Goal: Transaction & Acquisition: Purchase product/service

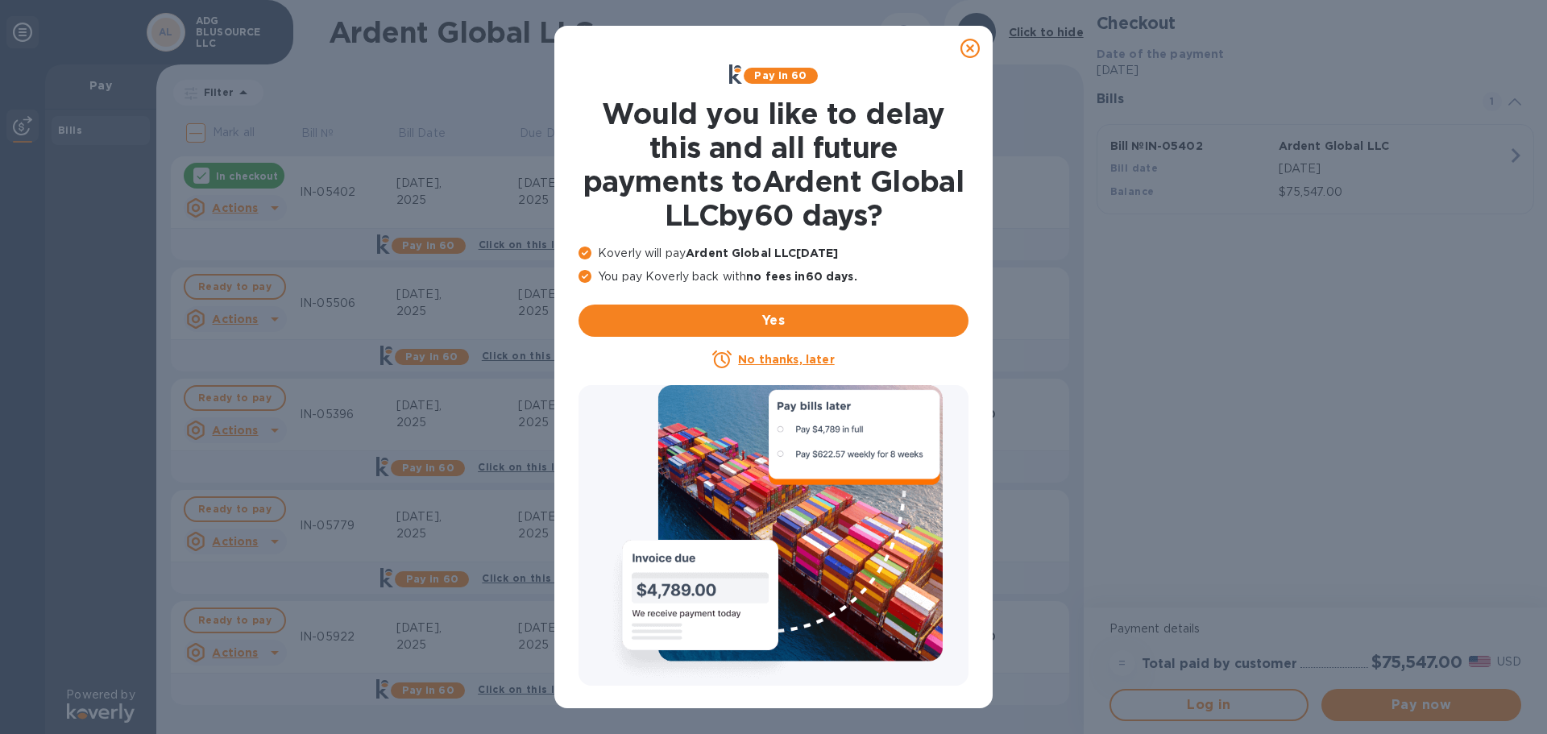
click at [772, 362] on u "No thanks, later" at bounding box center [786, 359] width 96 height 13
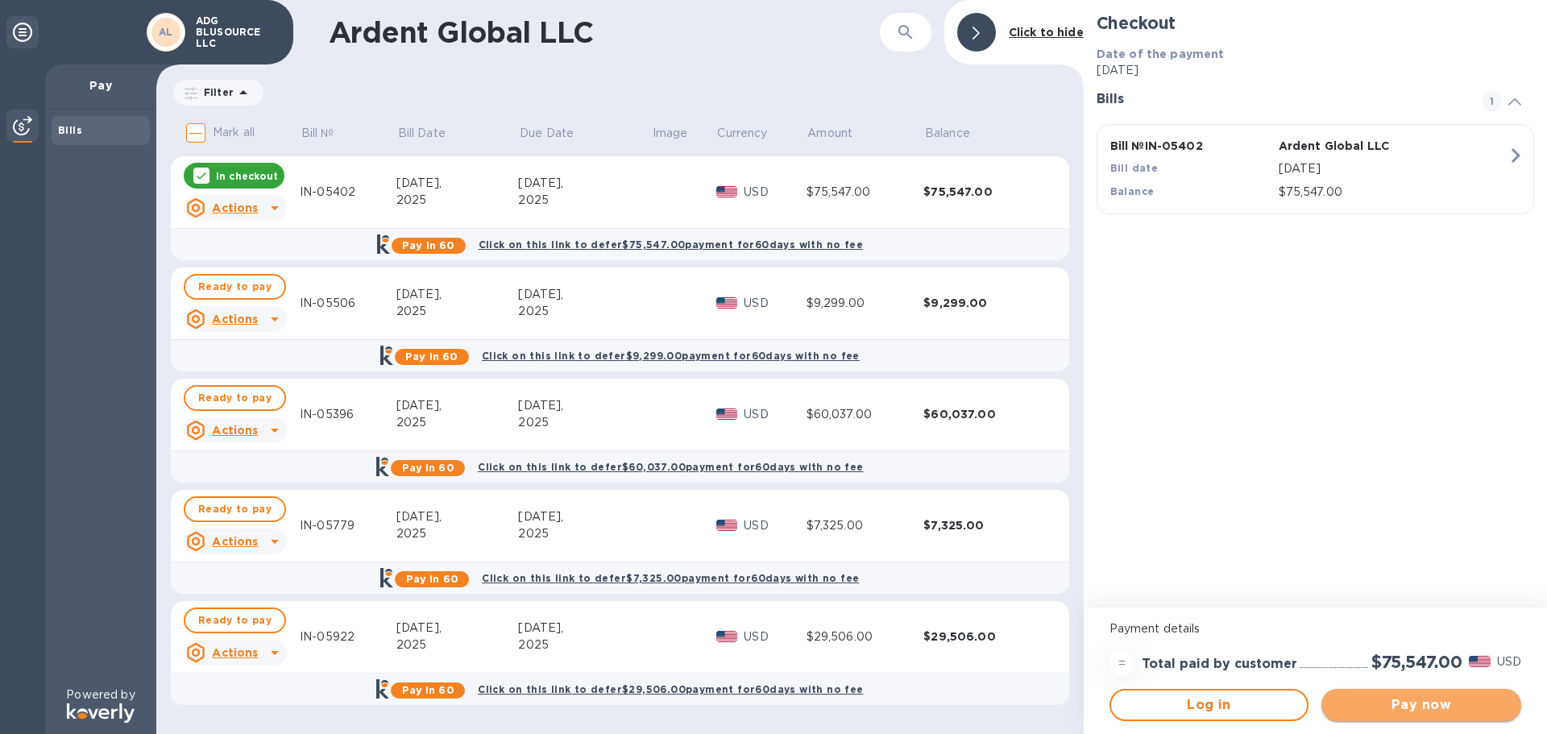
click at [1452, 703] on span "Pay now" at bounding box center [1421, 704] width 174 height 19
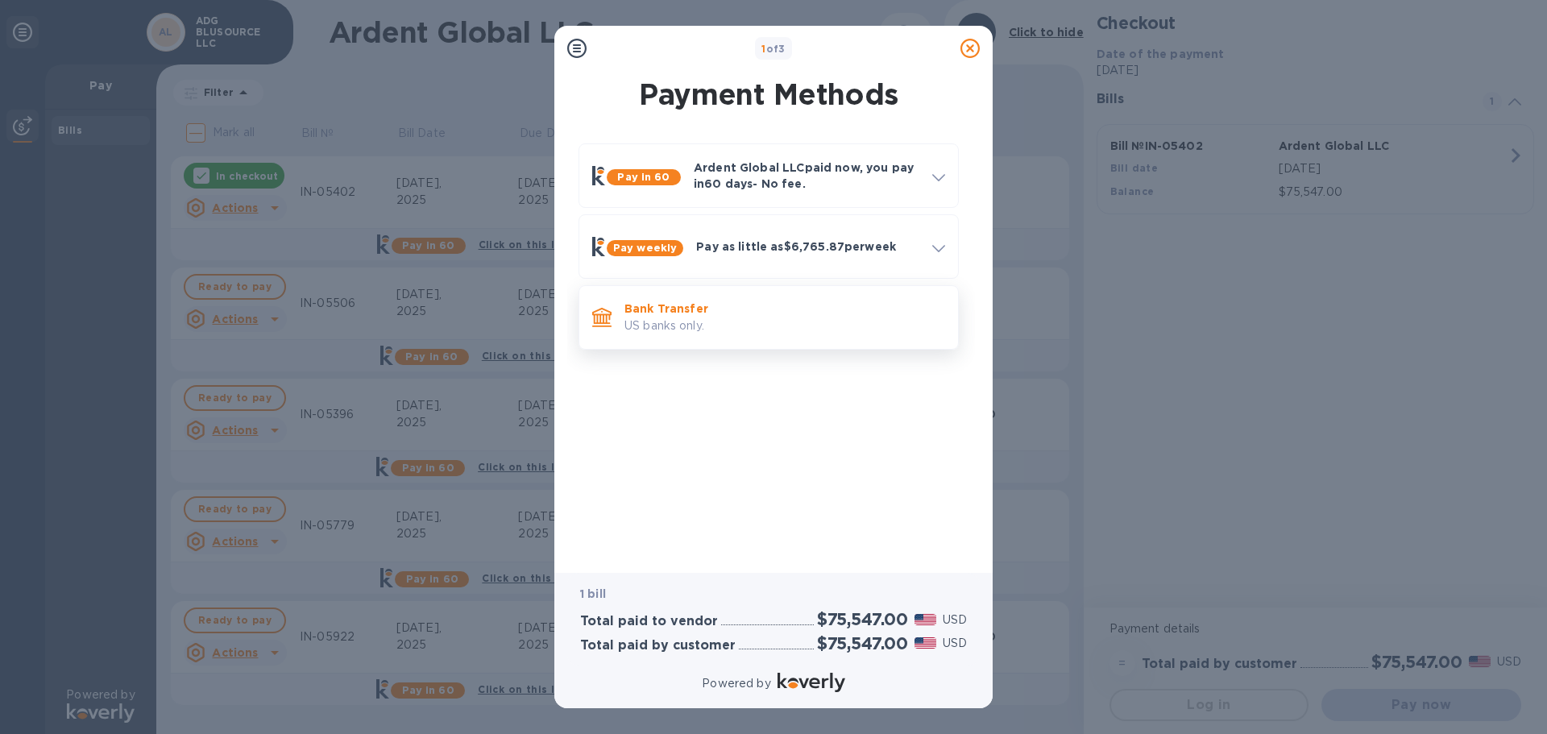
click at [645, 317] on p "US banks only." at bounding box center [784, 325] width 321 height 17
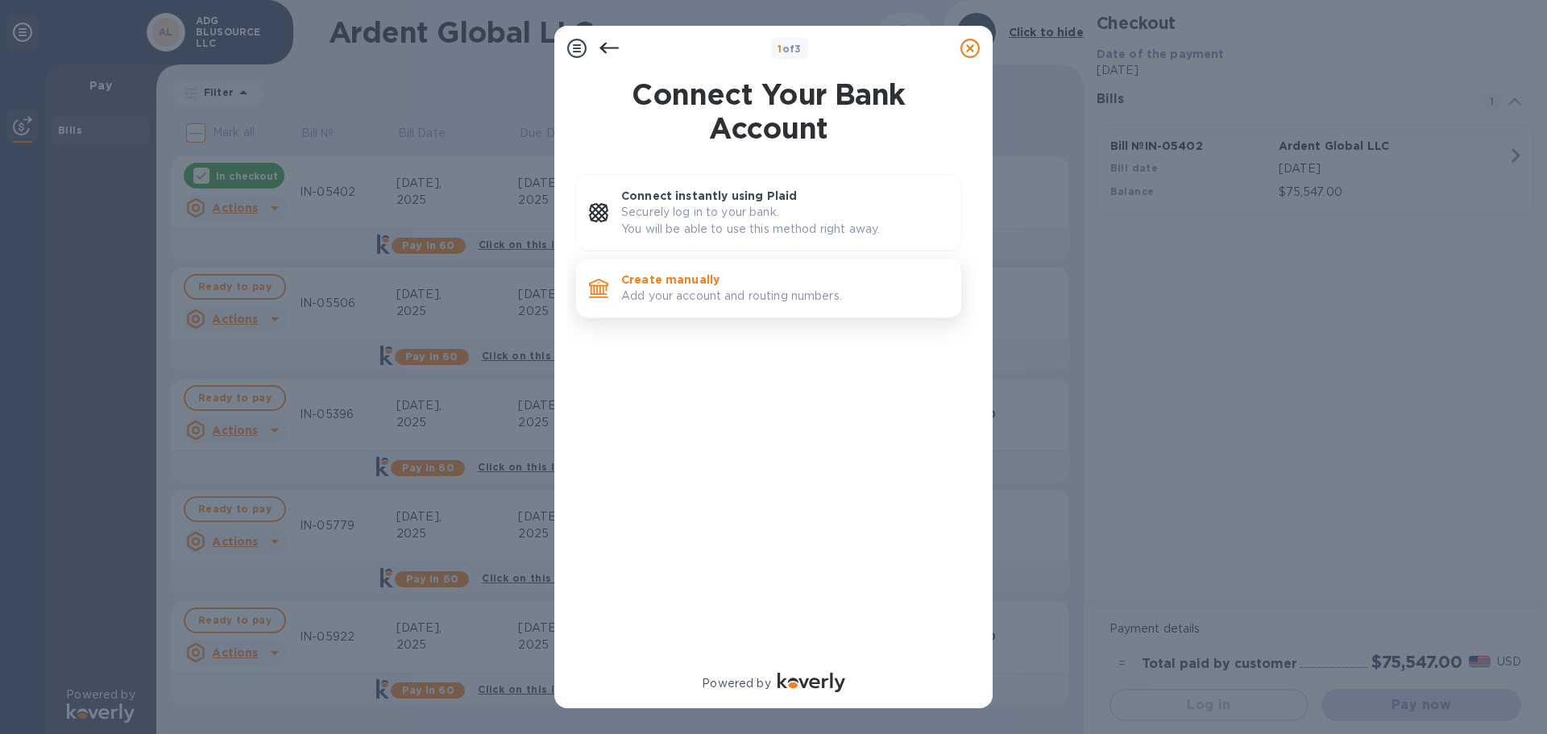
click at [698, 292] on p "Add your account and routing numbers." at bounding box center [784, 296] width 327 height 17
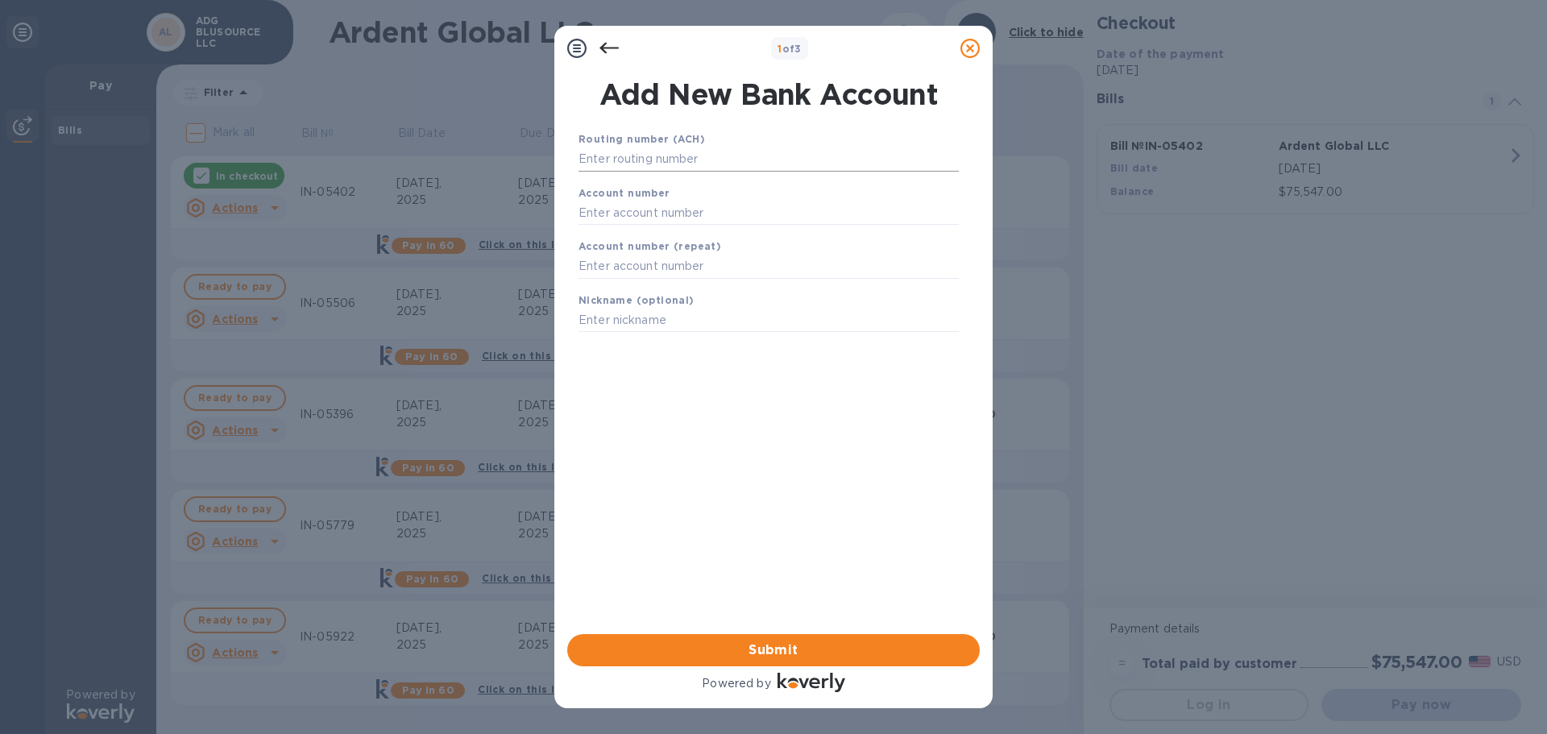
click at [697, 160] on input "text" at bounding box center [768, 159] width 380 height 24
click at [744, 152] on input "text" at bounding box center [768, 159] width 380 height 24
type input "301171353"
click at [715, 235] on input "text" at bounding box center [768, 233] width 380 height 24
type input "9200288185"
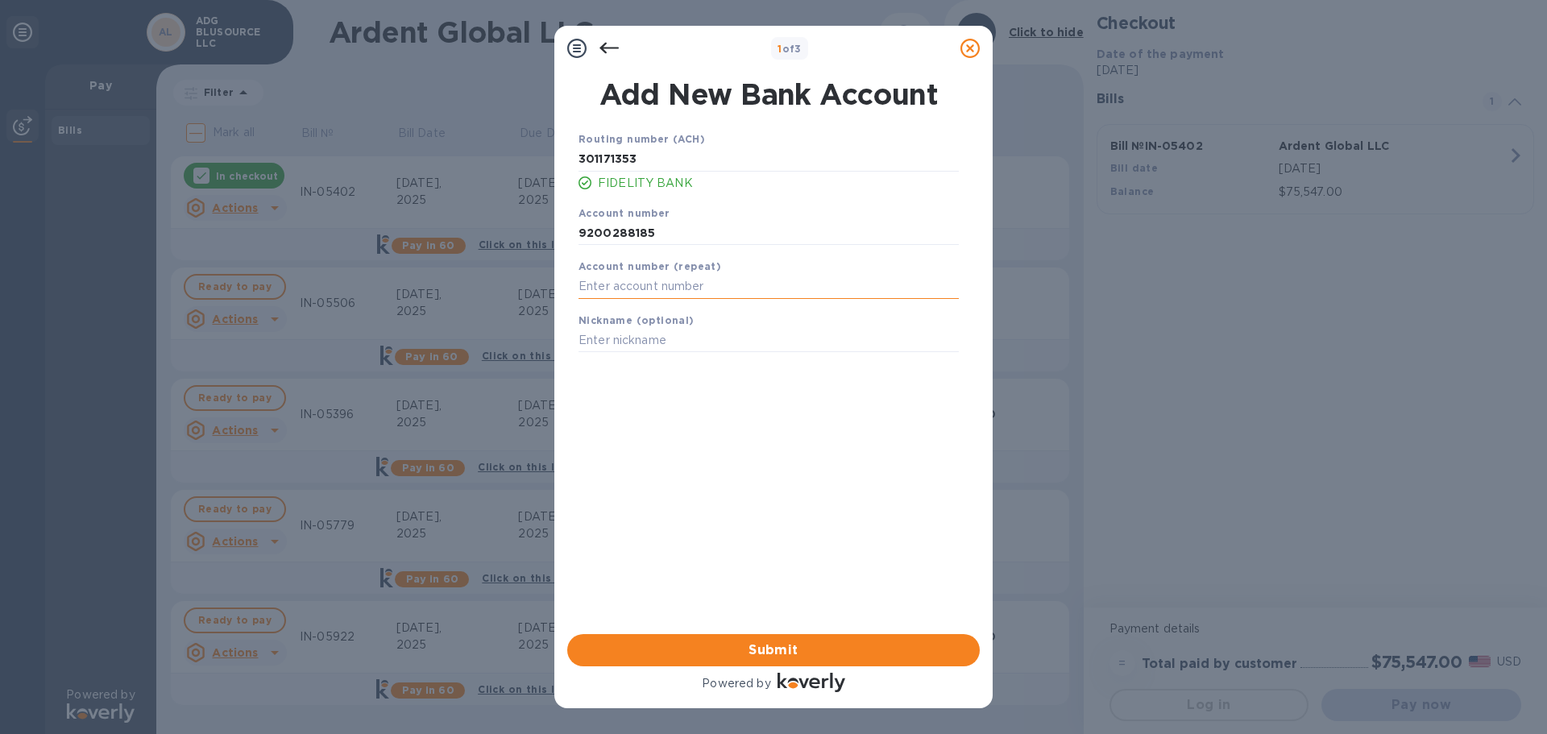
click at [714, 290] on input "text" at bounding box center [768, 287] width 380 height 24
type input "9200288185"
click at [687, 340] on input "text" at bounding box center [768, 341] width 380 height 24
type input "Ops 8185"
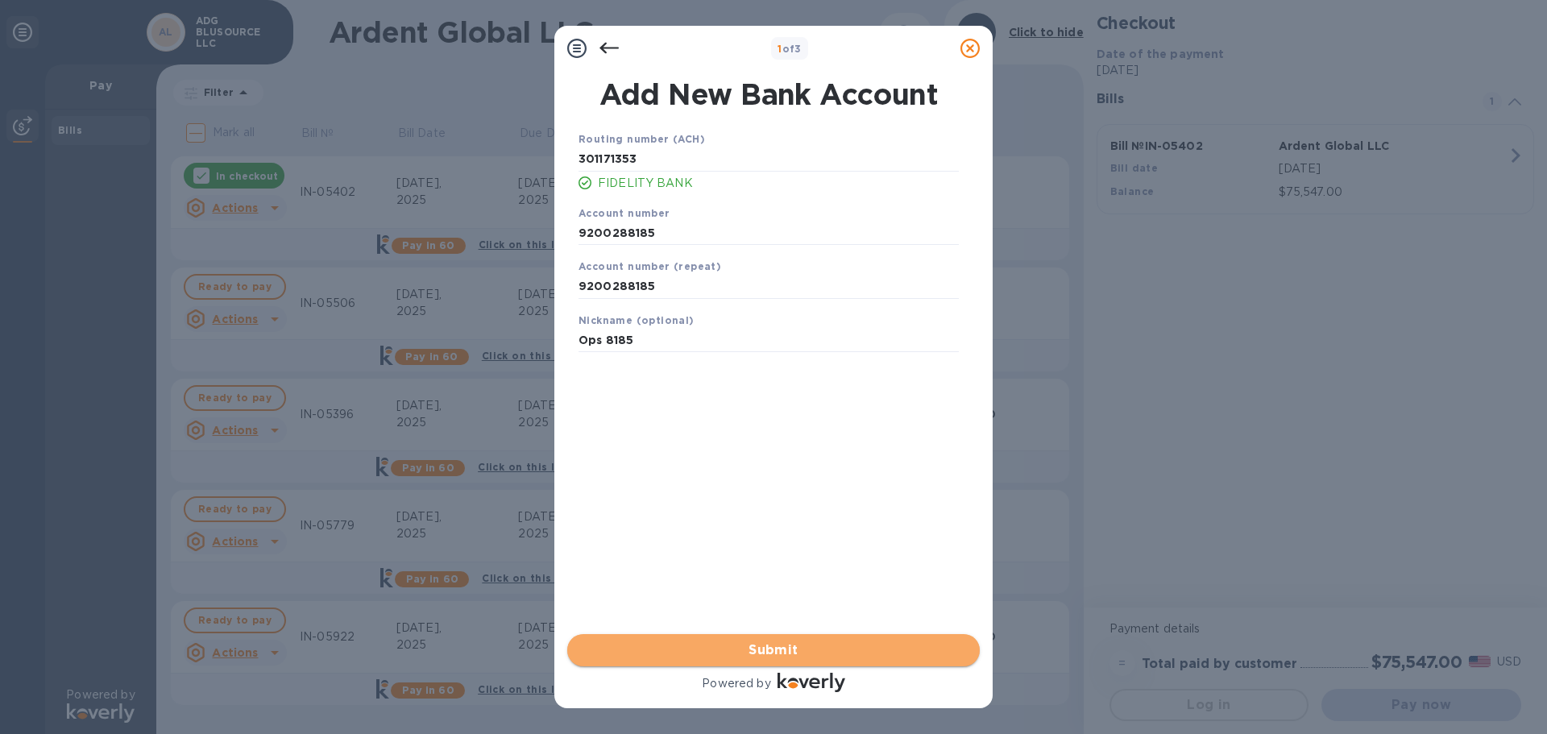
click at [694, 654] on span "Submit" at bounding box center [773, 649] width 387 height 19
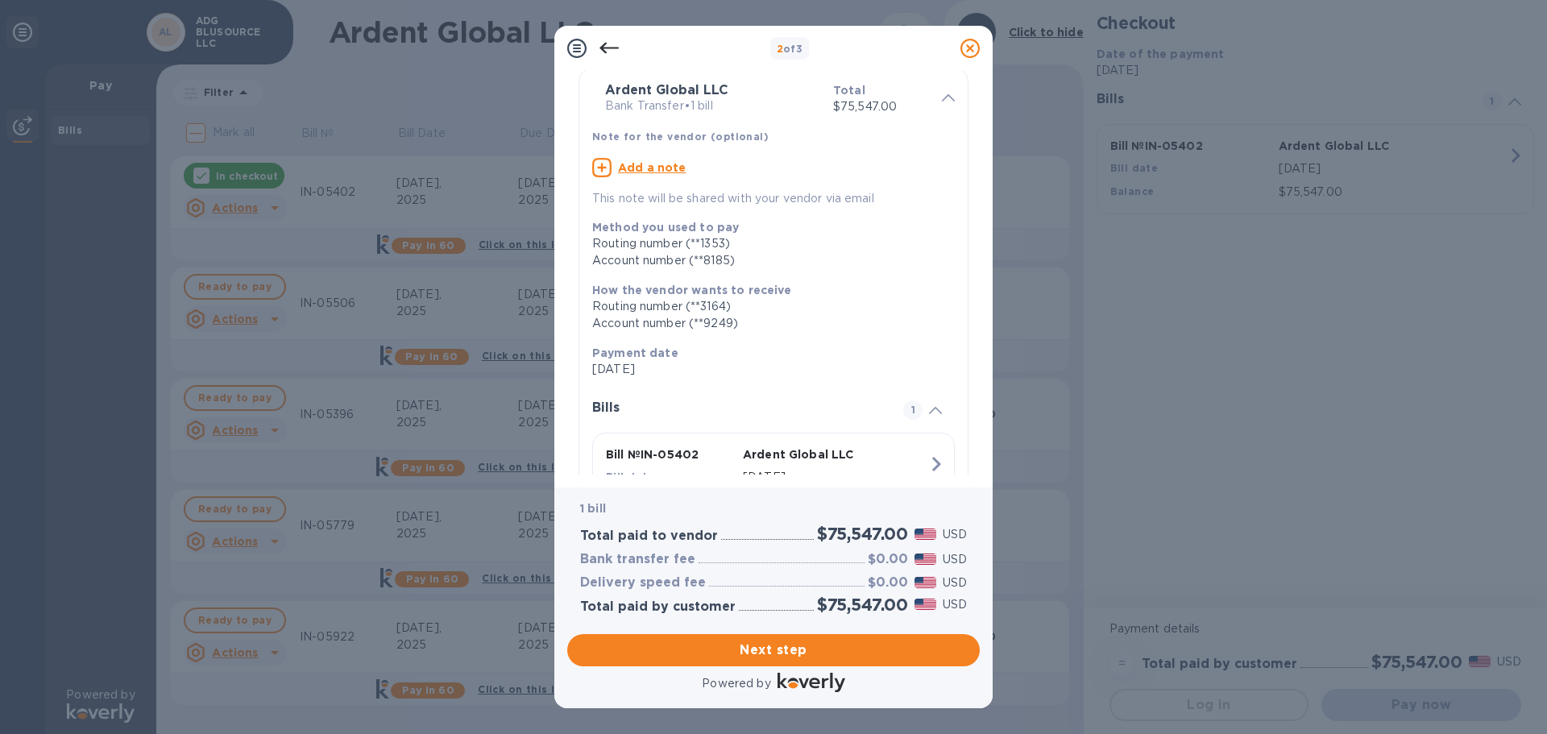
scroll to position [81, 0]
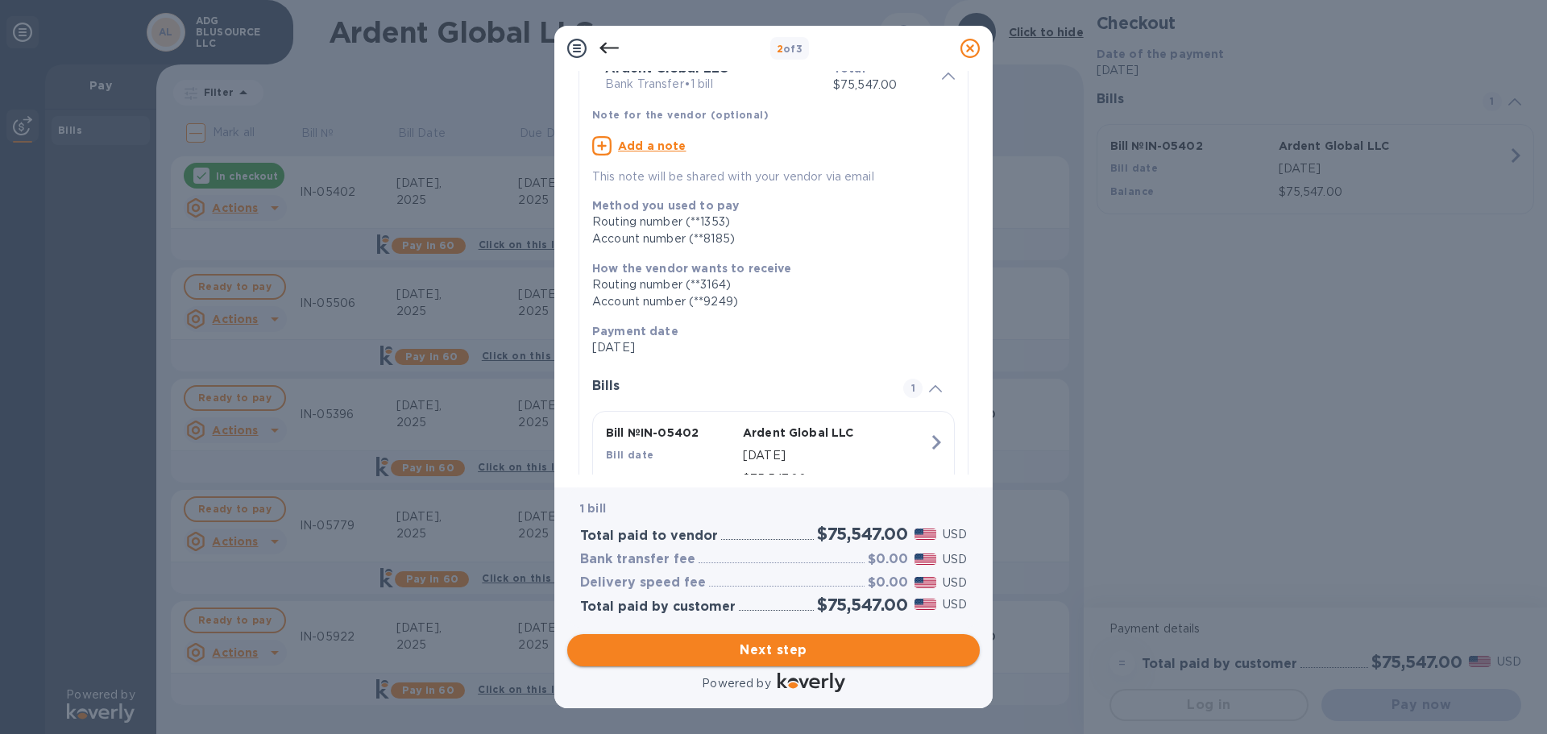
click at [767, 652] on span "Next step" at bounding box center [773, 649] width 387 height 19
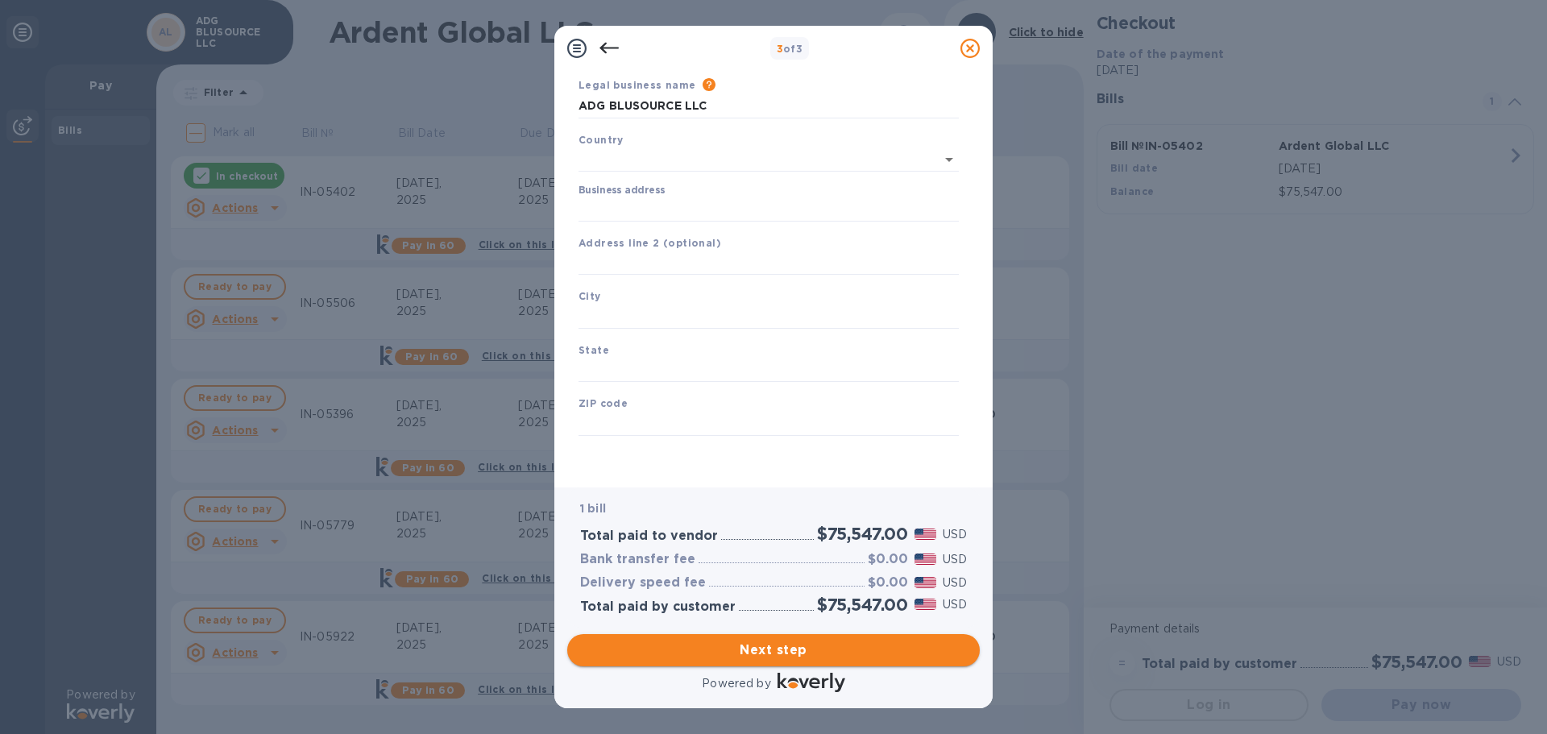
type input "[GEOGRAPHIC_DATA]"
click at [655, 209] on input "Business address" at bounding box center [768, 209] width 380 height 24
type input "[STREET_ADDRESS][PERSON_NAME]"
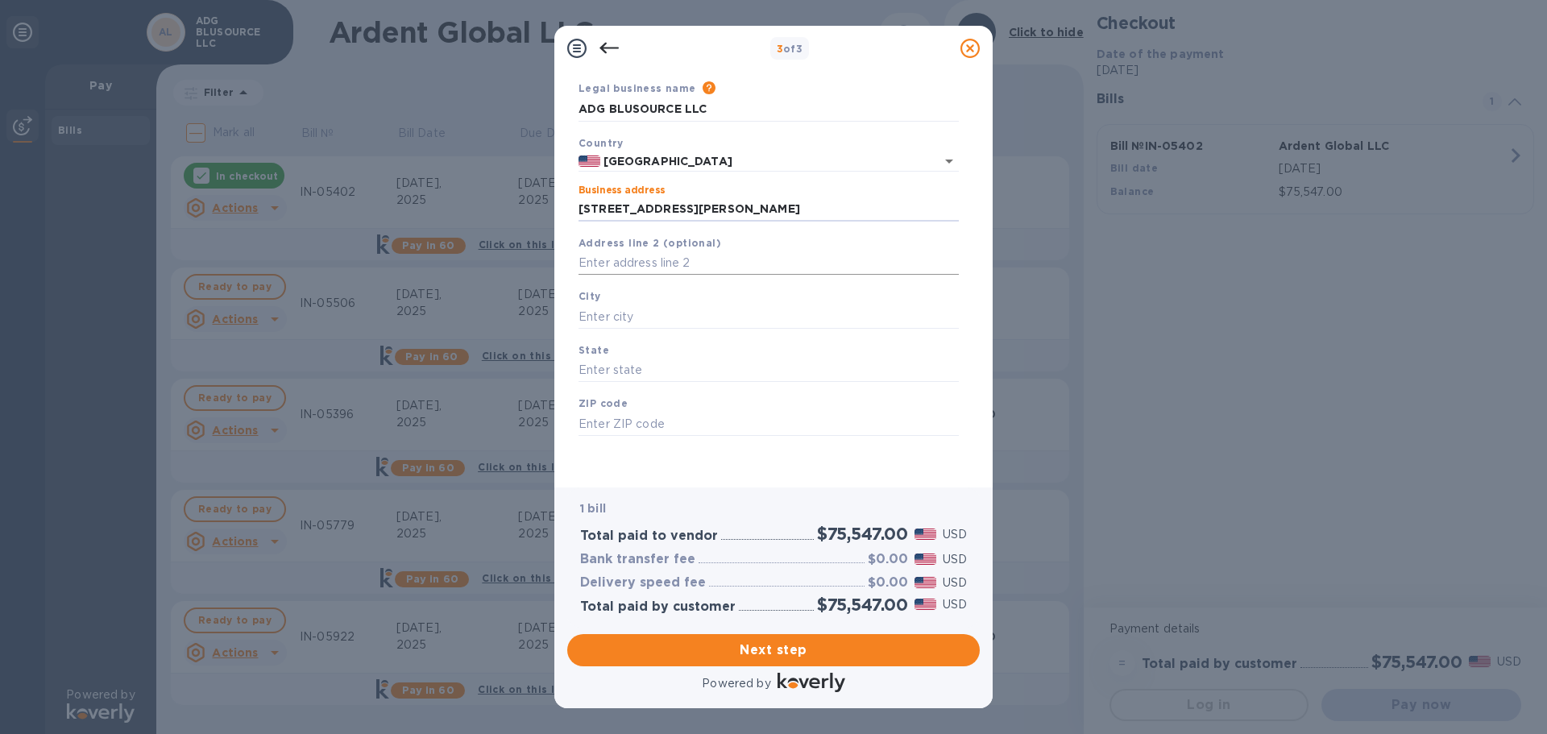
click at [694, 254] on input "text" at bounding box center [768, 263] width 380 height 24
click at [635, 320] on input "text" at bounding box center [768, 316] width 380 height 24
type input "T"
type input "[PERSON_NAME]"
type input "o"
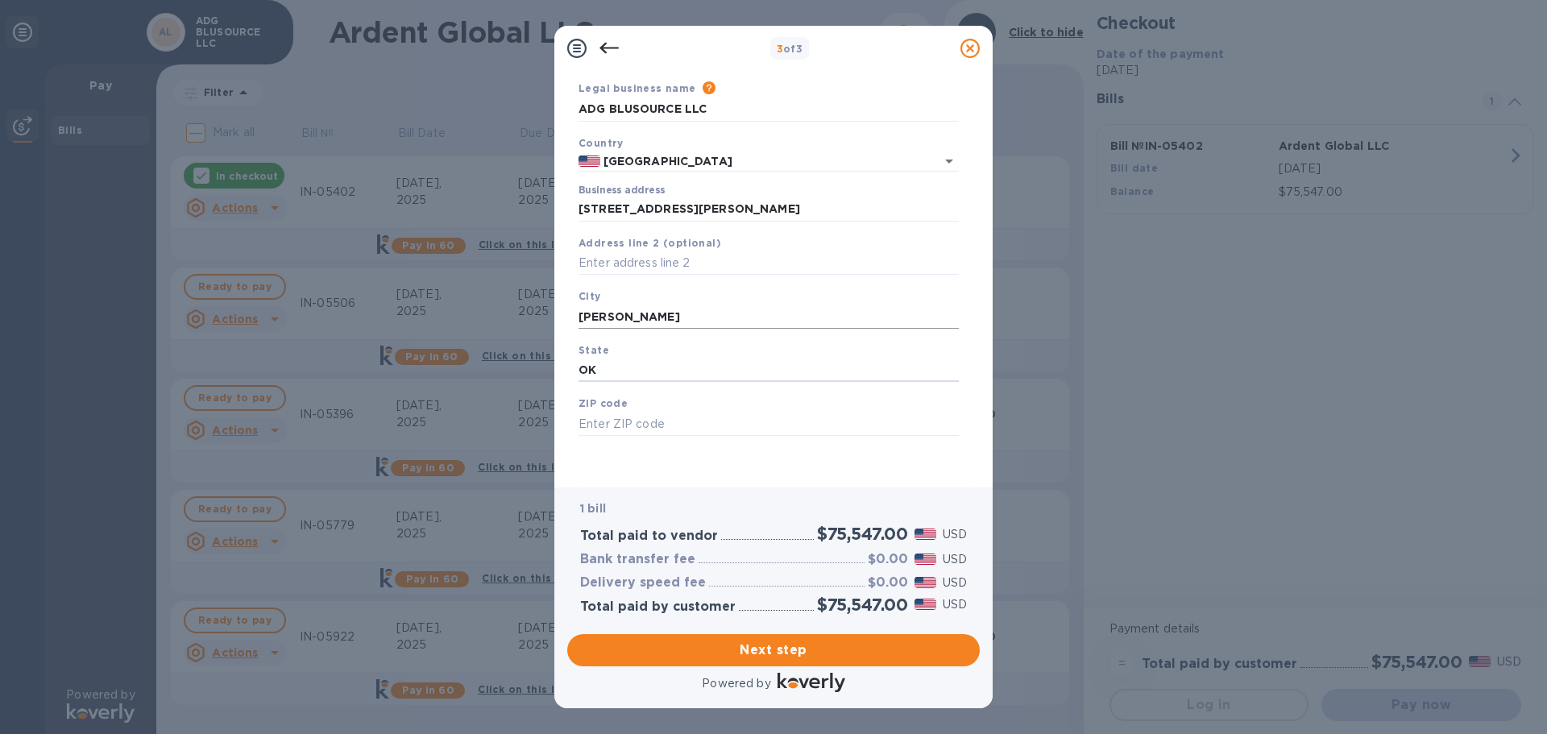
type input "OK"
type input "73044"
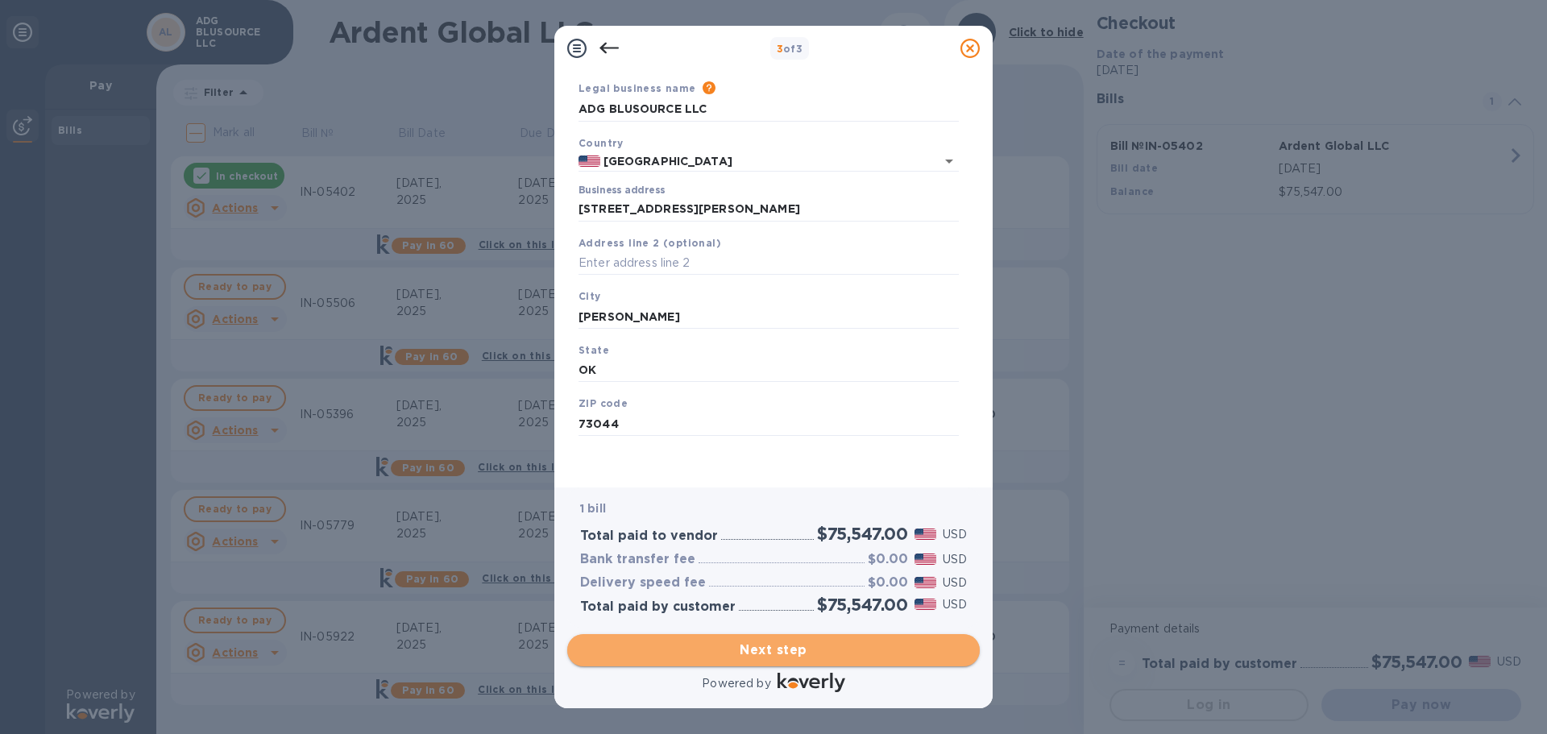
click at [723, 652] on span "Next step" at bounding box center [773, 649] width 387 height 19
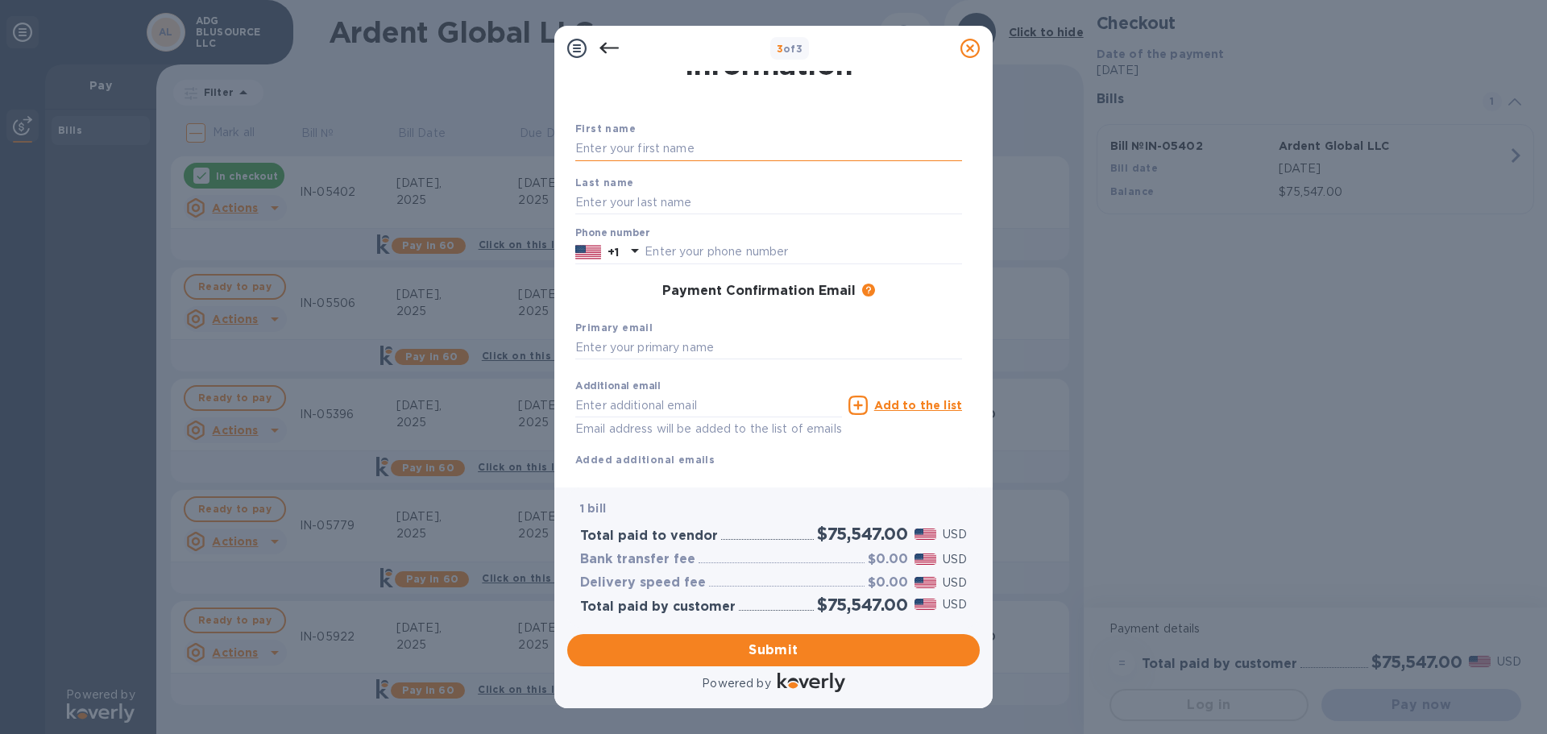
click at [706, 145] on input "text" at bounding box center [768, 149] width 387 height 24
type input "[PERSON_NAME]"
type input "4052936113"
click at [675, 355] on input "text" at bounding box center [768, 348] width 387 height 24
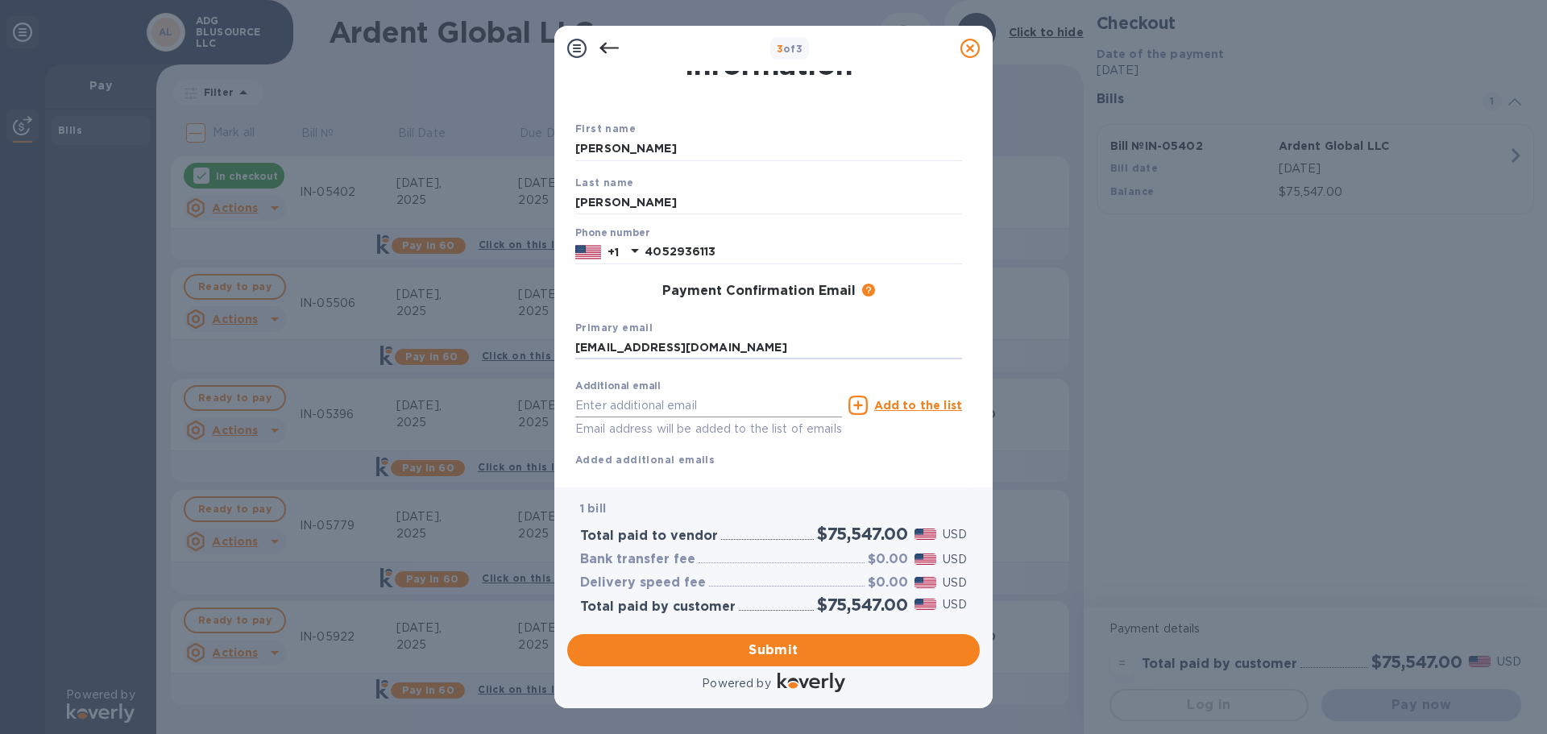
type input "[EMAIL_ADDRESS][DOMAIN_NAME]"
click at [712, 405] on input "text" at bounding box center [708, 405] width 267 height 24
type input "[EMAIL_ADDRESS][DOMAIN_NAME]"
click at [859, 404] on icon at bounding box center [857, 405] width 19 height 19
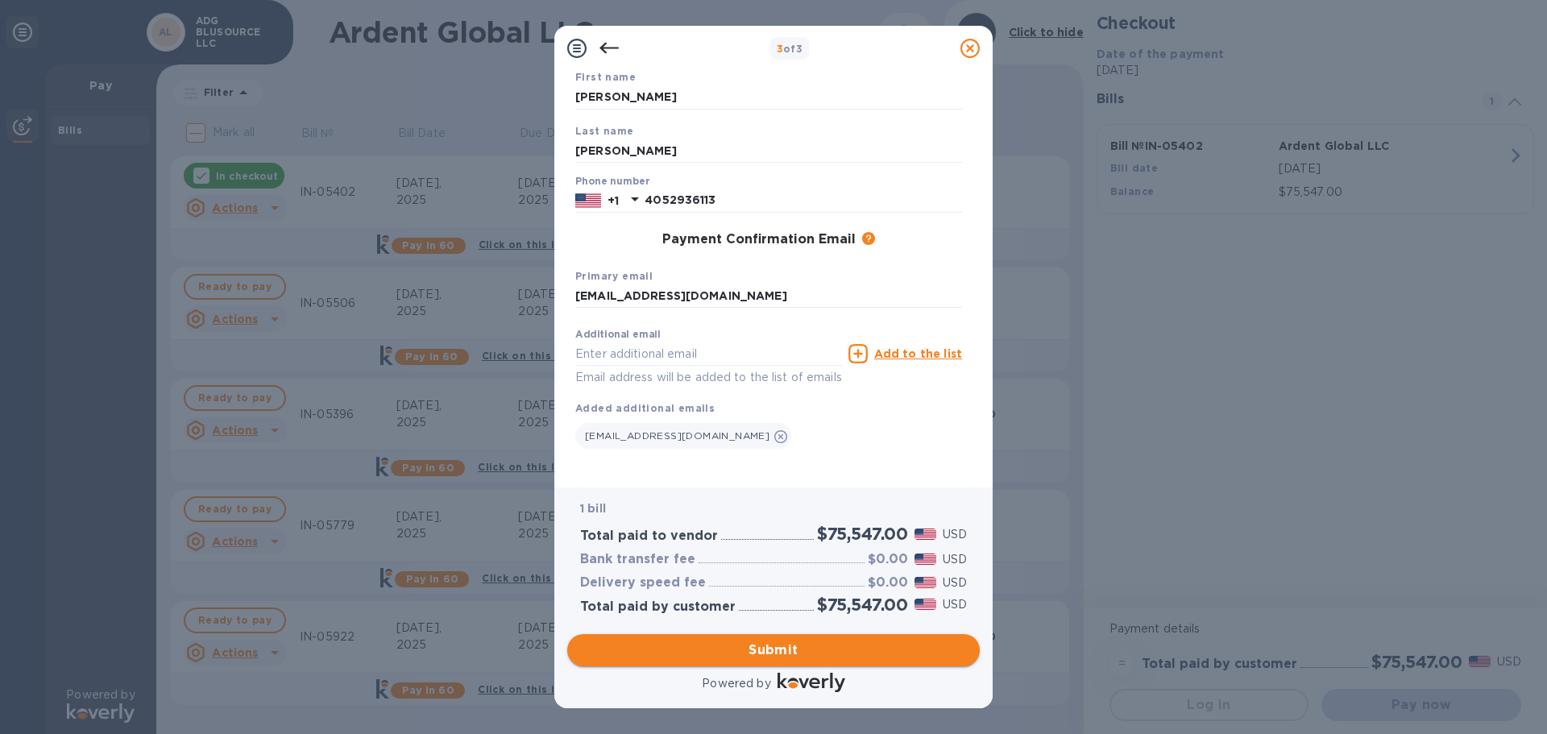
click at [772, 650] on span "Submit" at bounding box center [773, 649] width 387 height 19
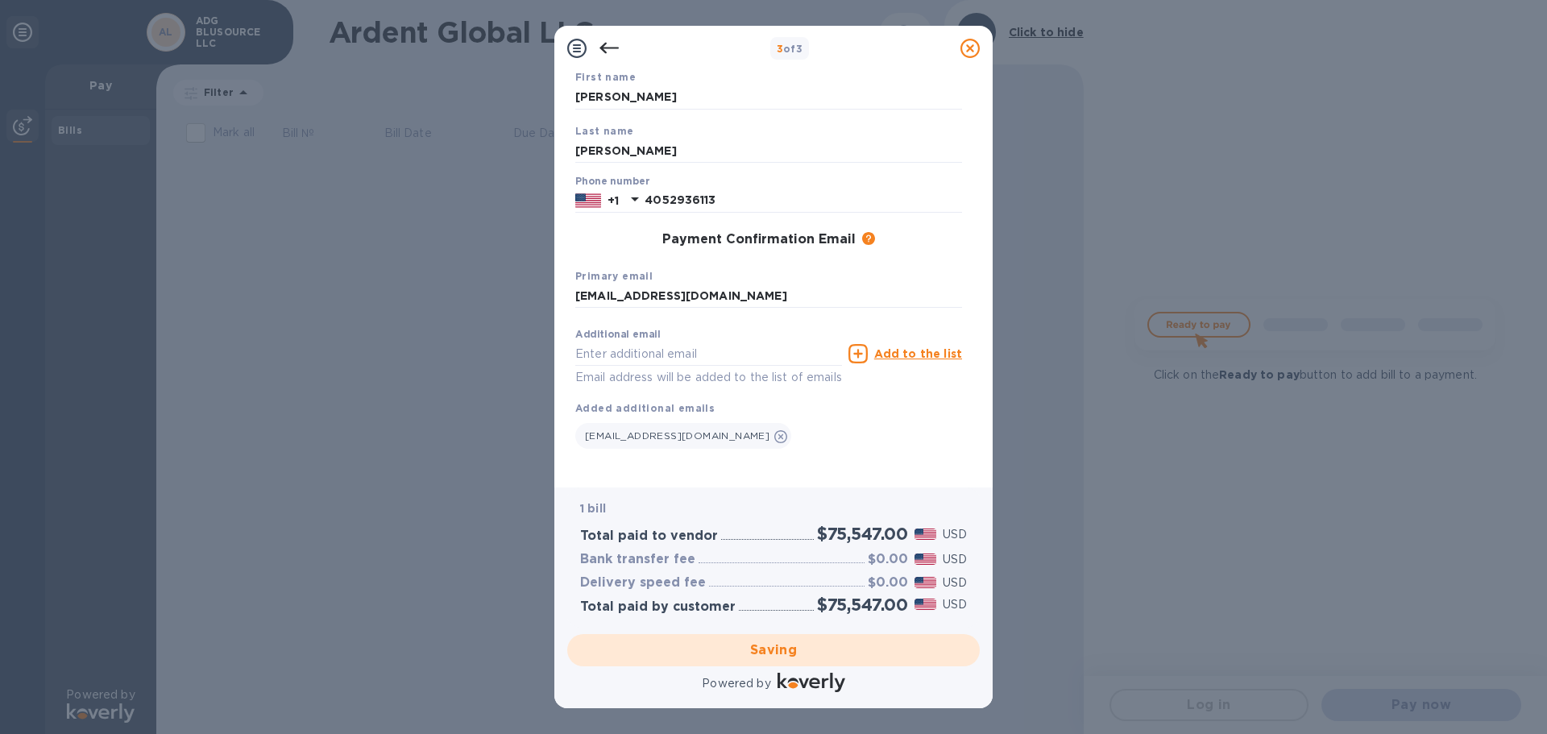
scroll to position [0, 0]
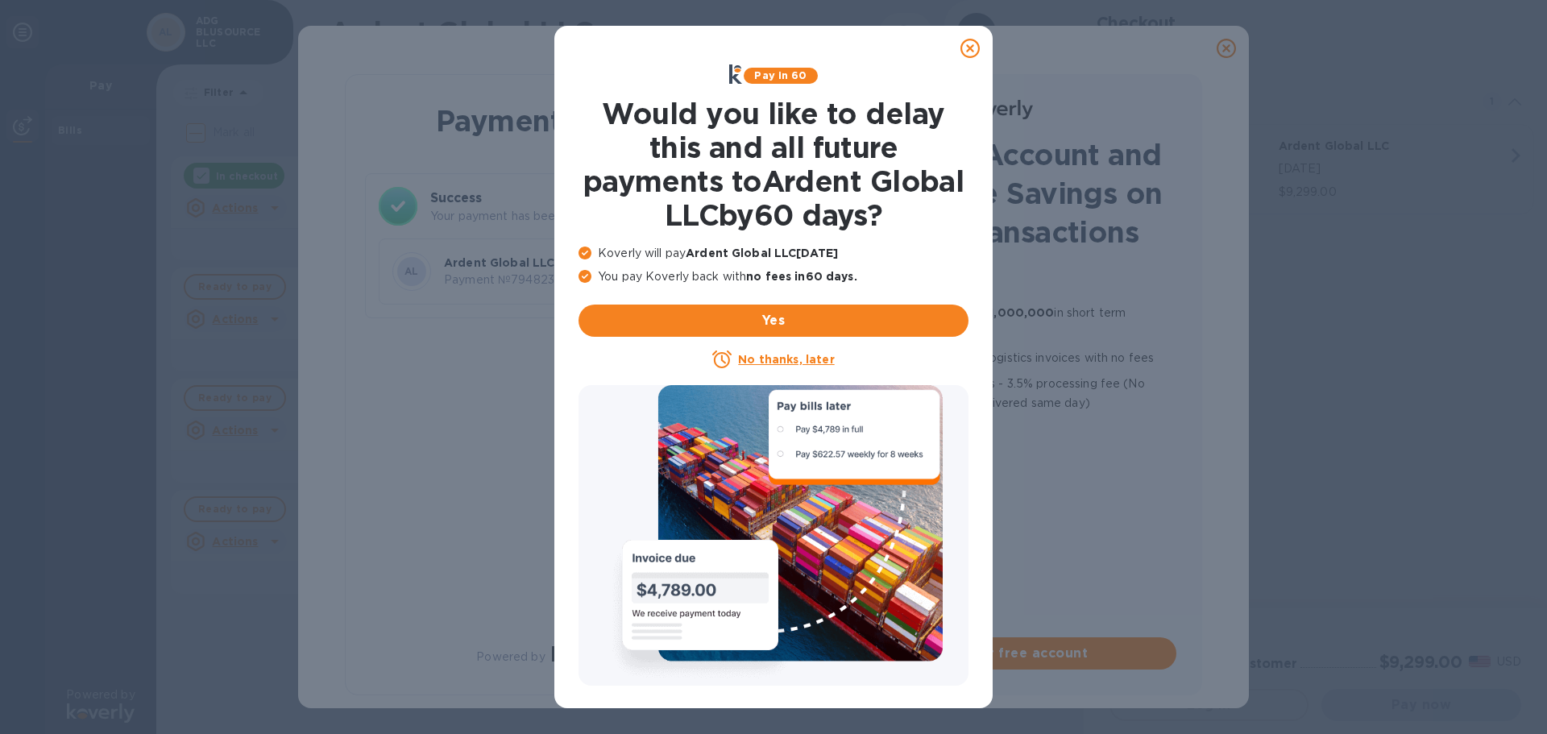
click at [789, 363] on u "No thanks, later" at bounding box center [786, 359] width 96 height 13
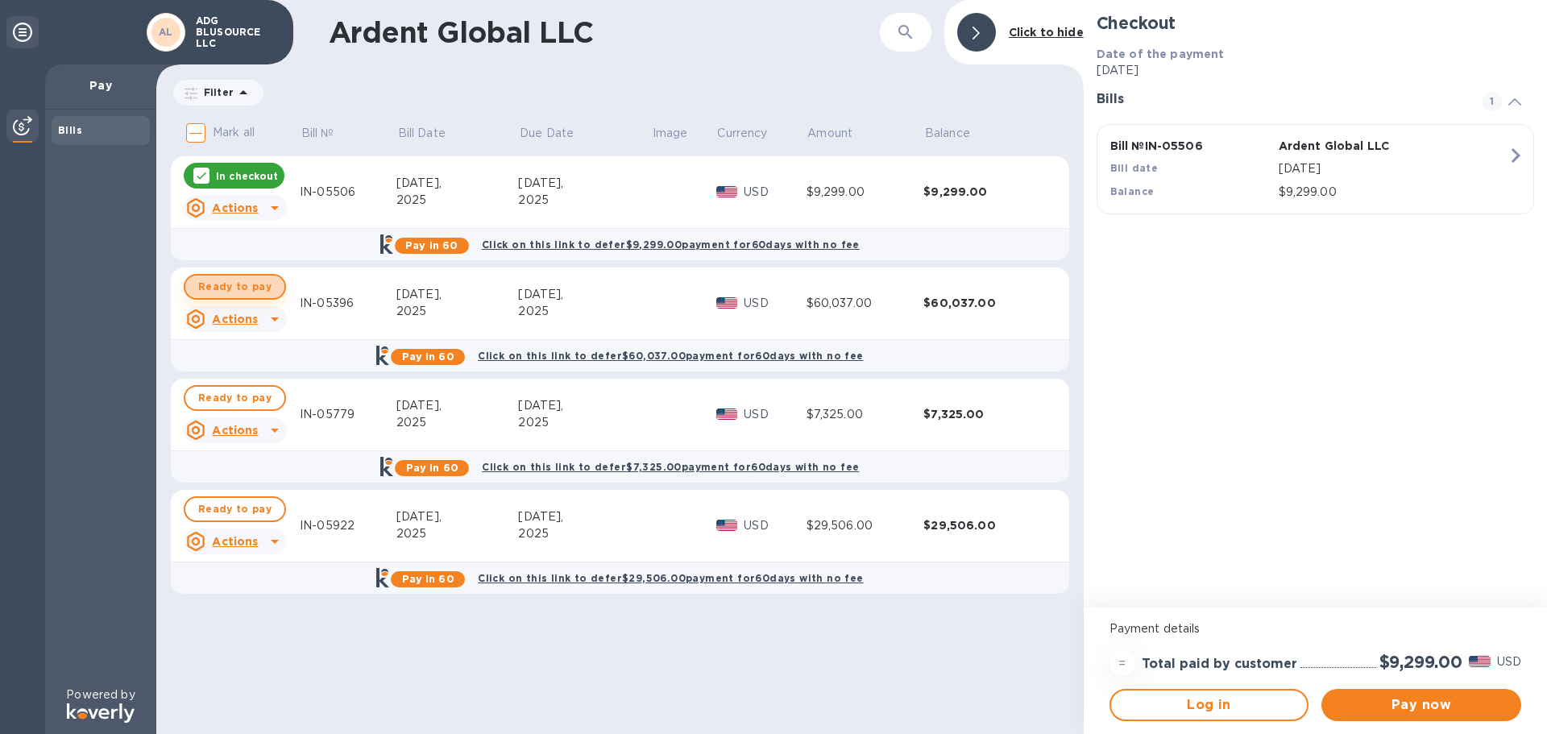
click at [253, 287] on span "Ready to pay" at bounding box center [234, 286] width 73 height 19
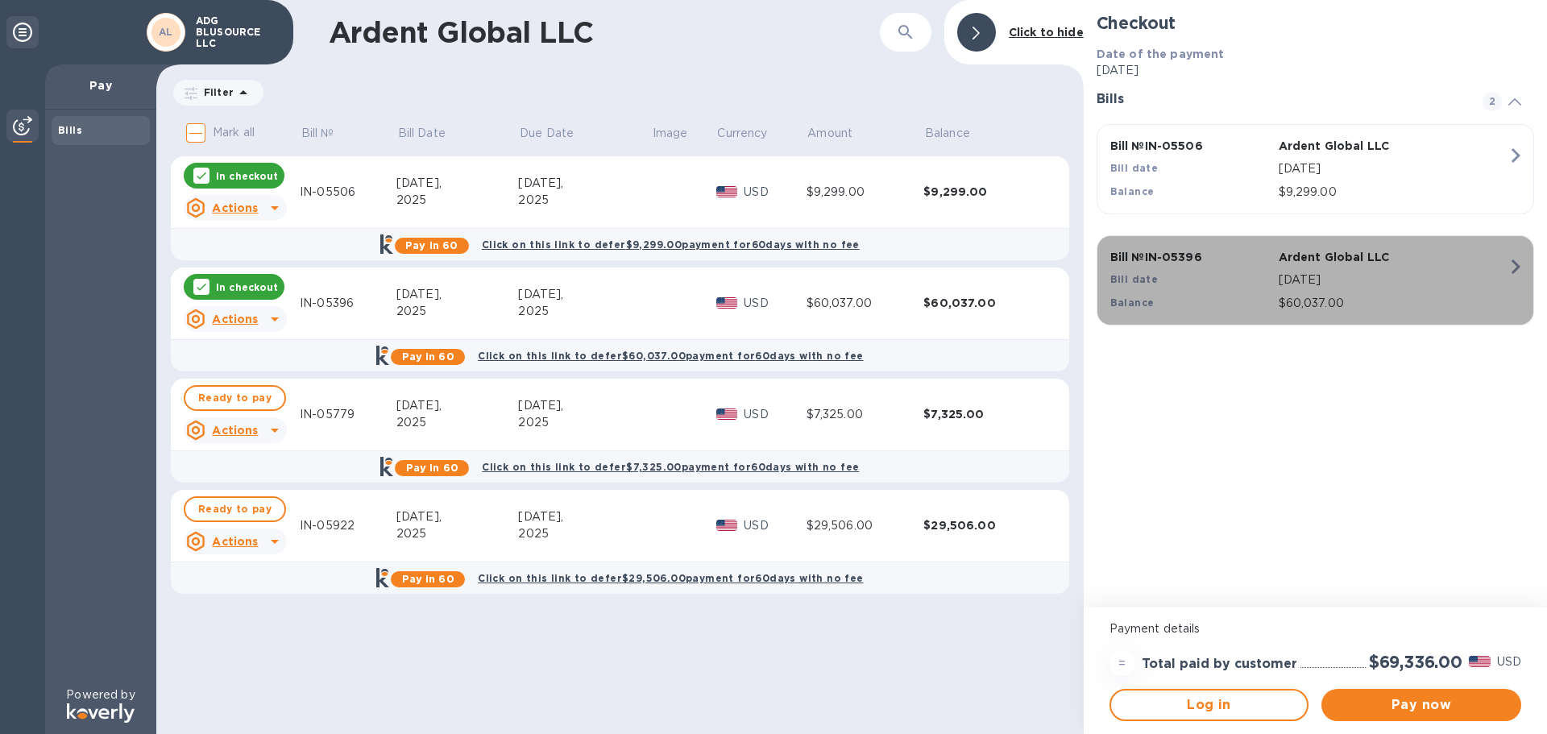
click at [1223, 294] on div "Balance" at bounding box center [1191, 303] width 168 height 23
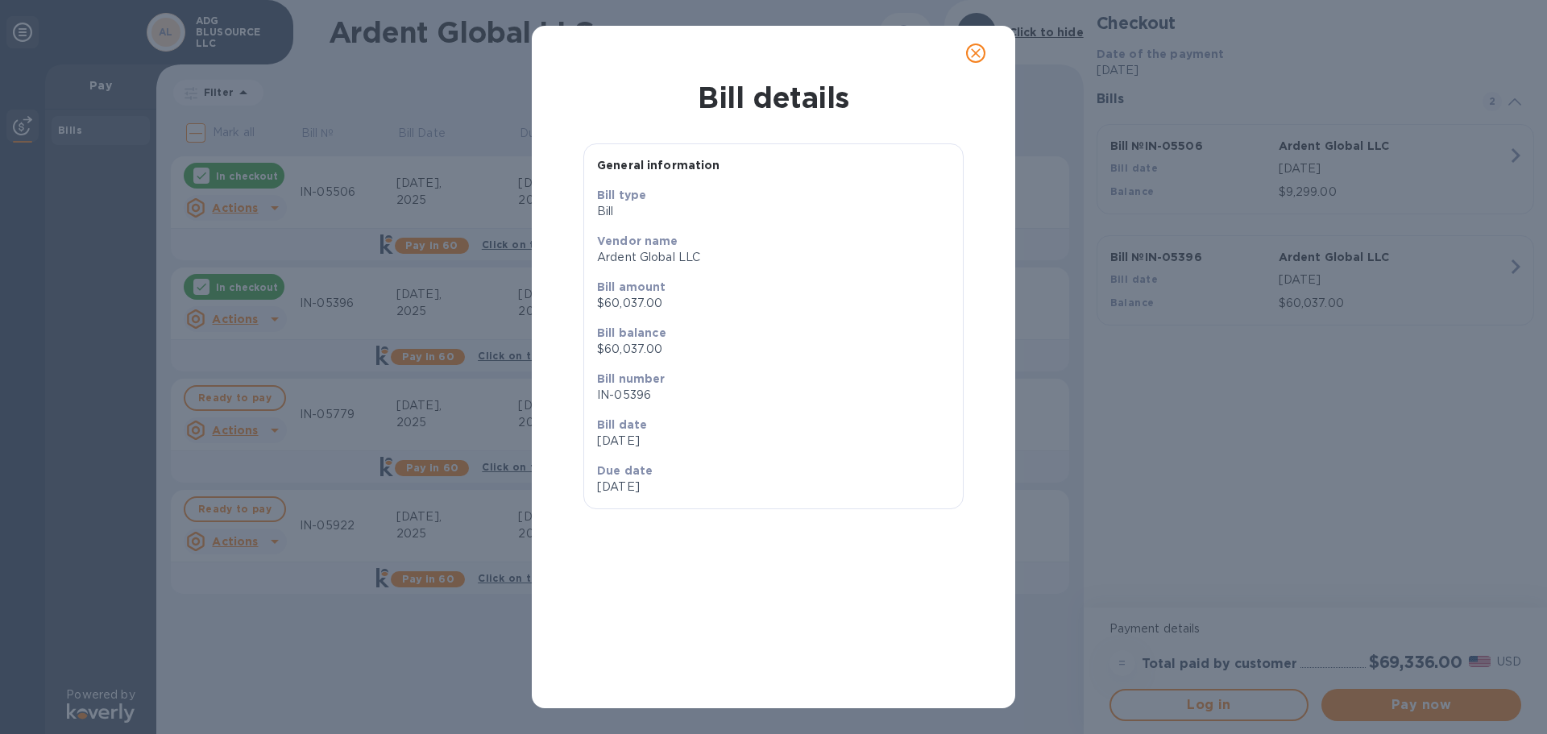
click at [974, 54] on icon "close" at bounding box center [976, 53] width 10 height 10
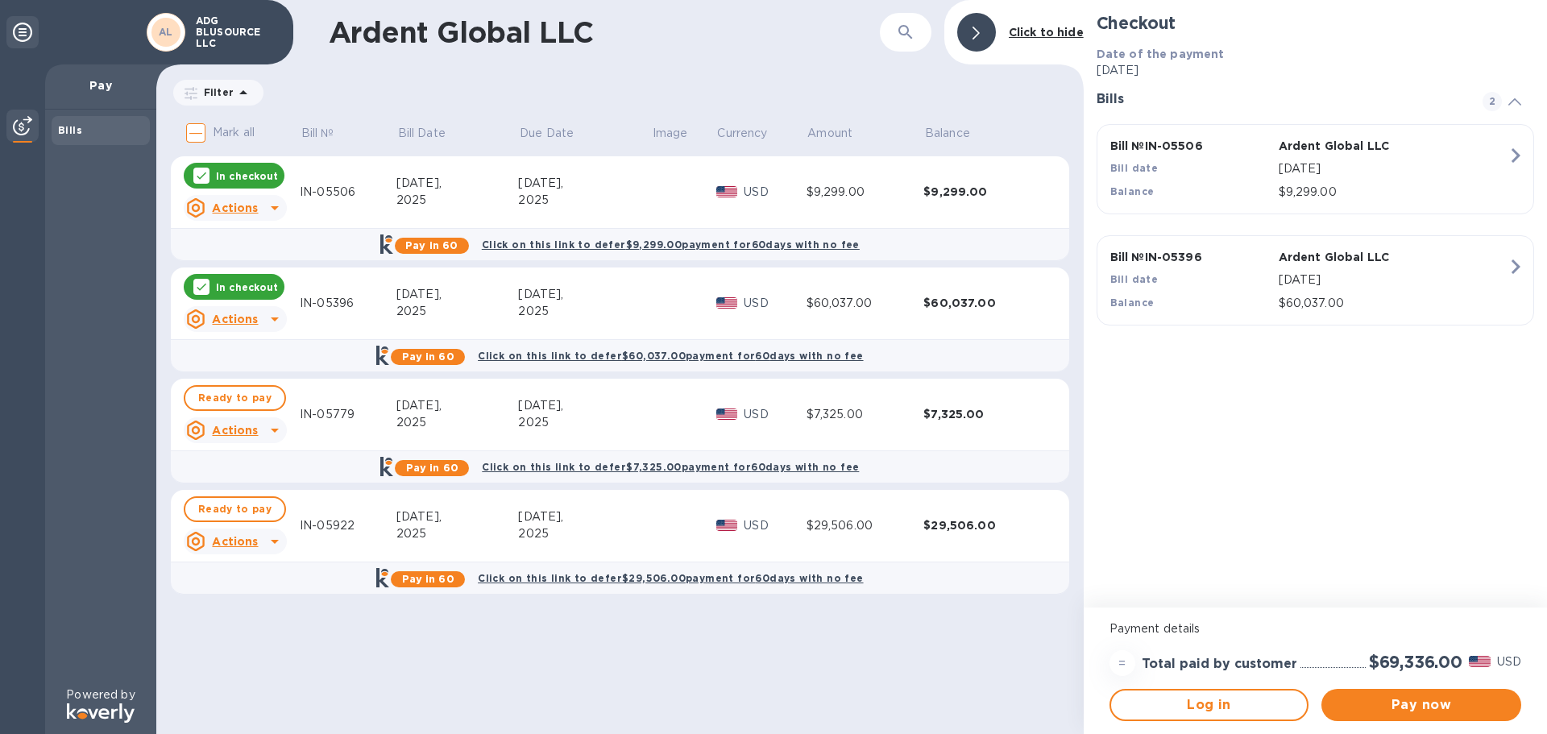
click at [275, 289] on div "In checkout" at bounding box center [234, 287] width 101 height 26
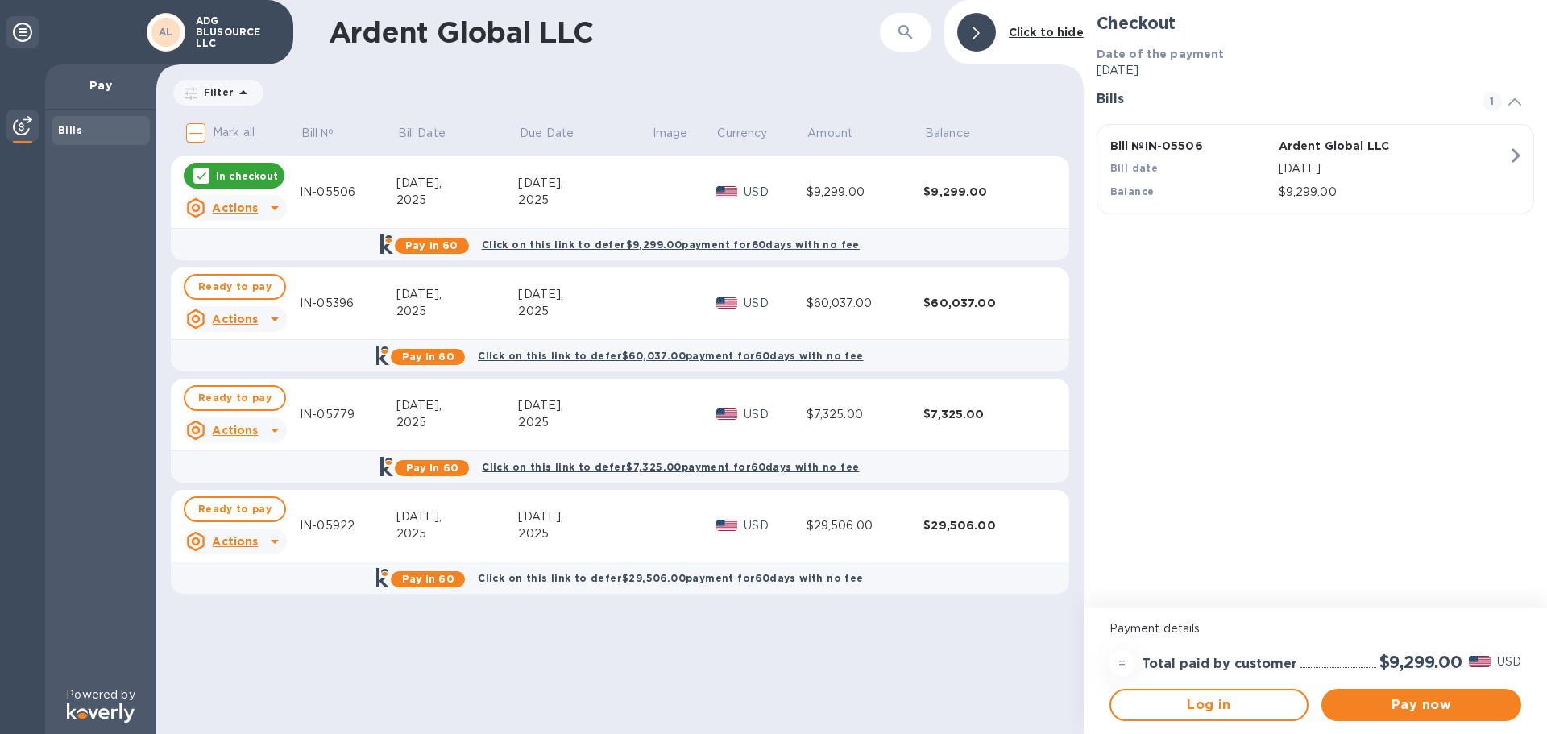
click at [256, 176] on p "In checkout" at bounding box center [247, 176] width 62 height 14
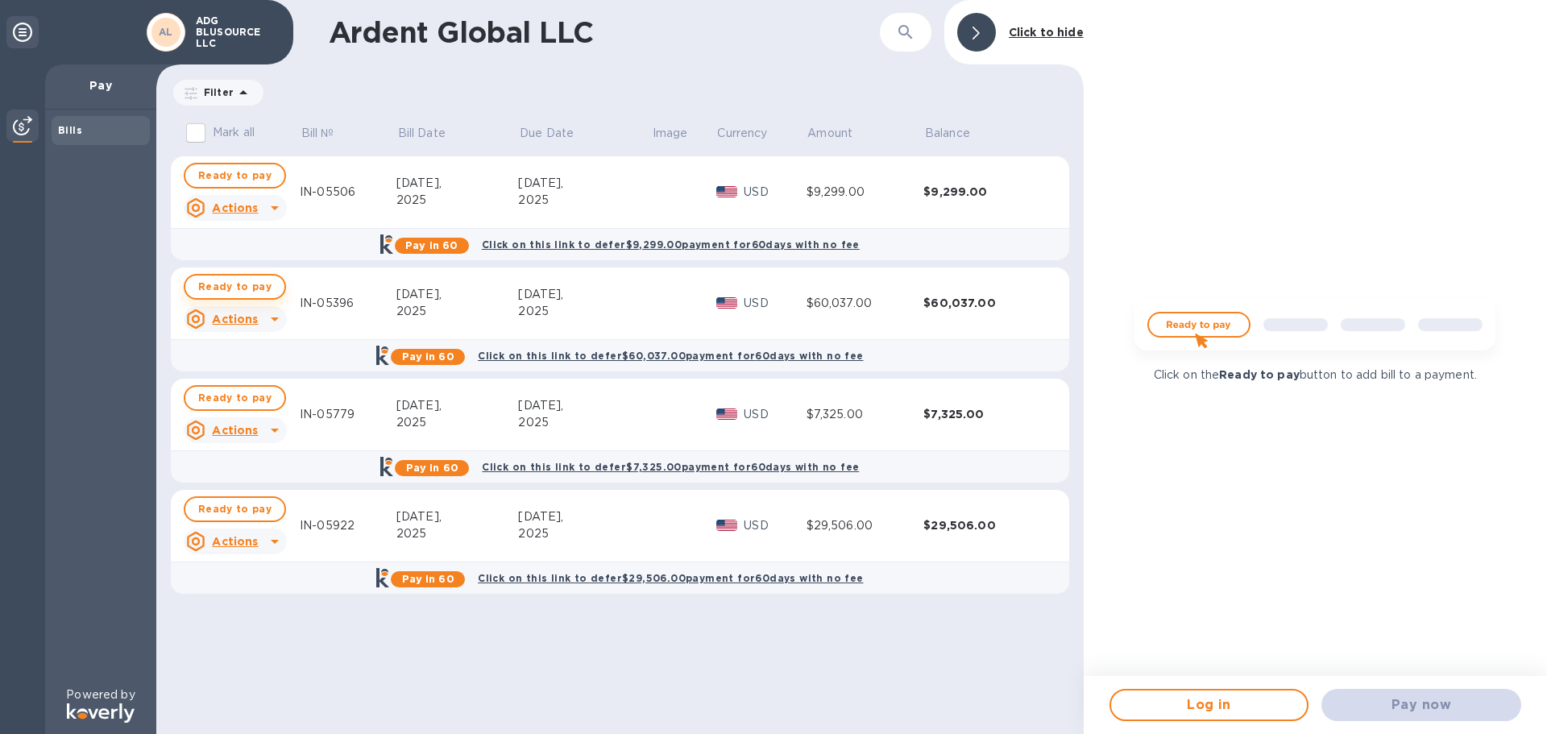
click at [265, 285] on span "Ready to pay" at bounding box center [234, 286] width 73 height 19
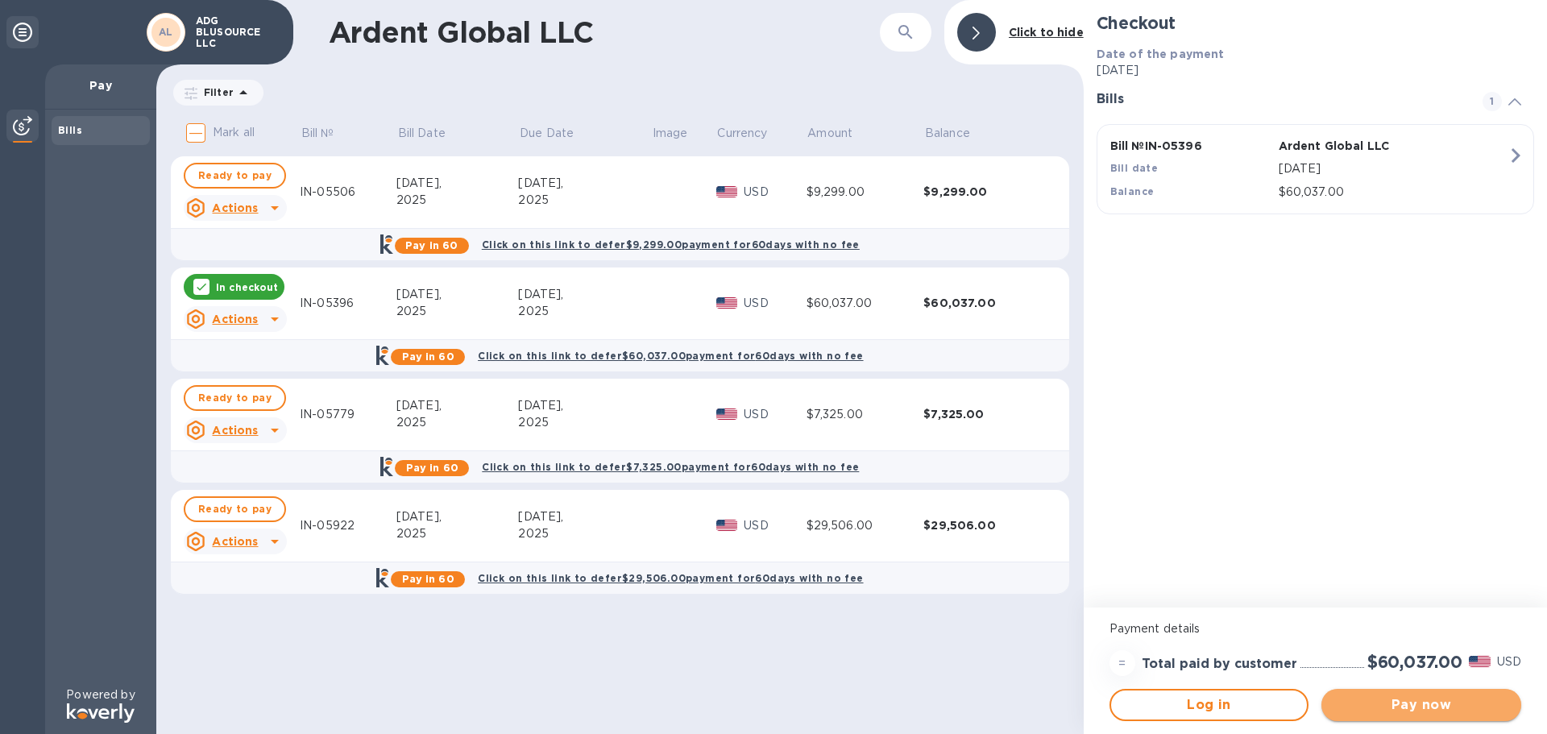
click at [1443, 706] on span "Pay now" at bounding box center [1421, 704] width 174 height 19
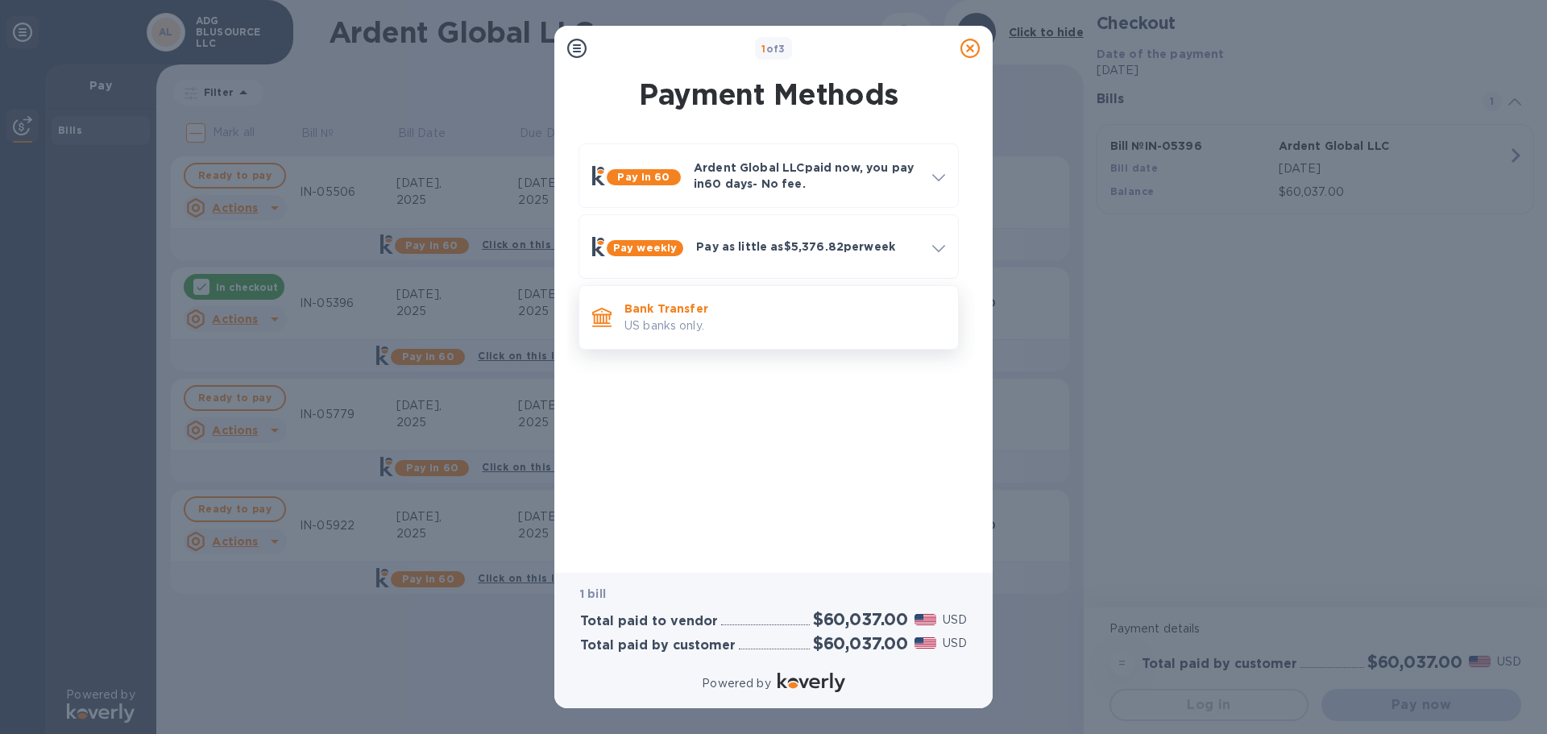
click at [718, 301] on p "Bank Transfer" at bounding box center [784, 308] width 321 height 16
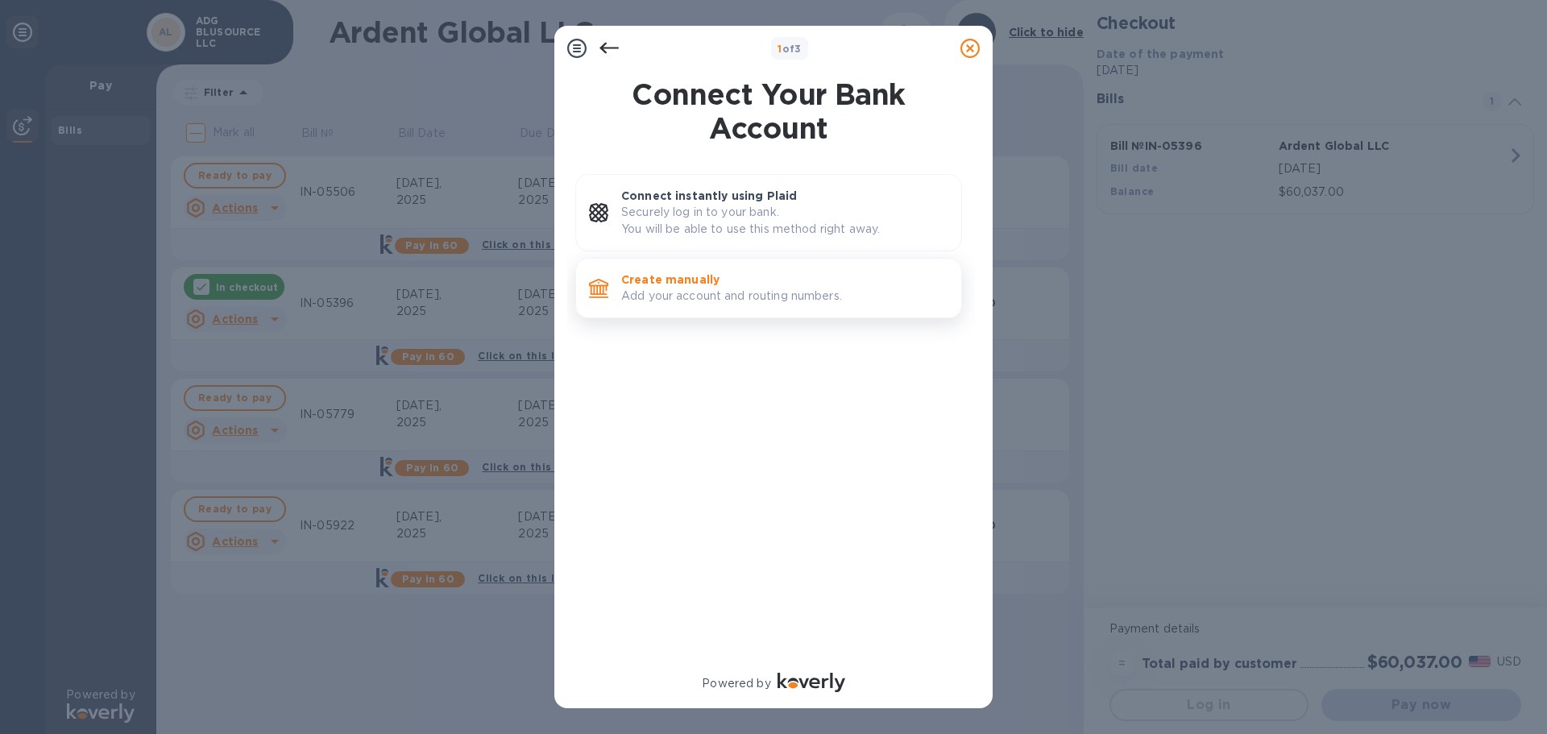
click at [698, 296] on p "Add your account and routing numbers." at bounding box center [784, 296] width 327 height 17
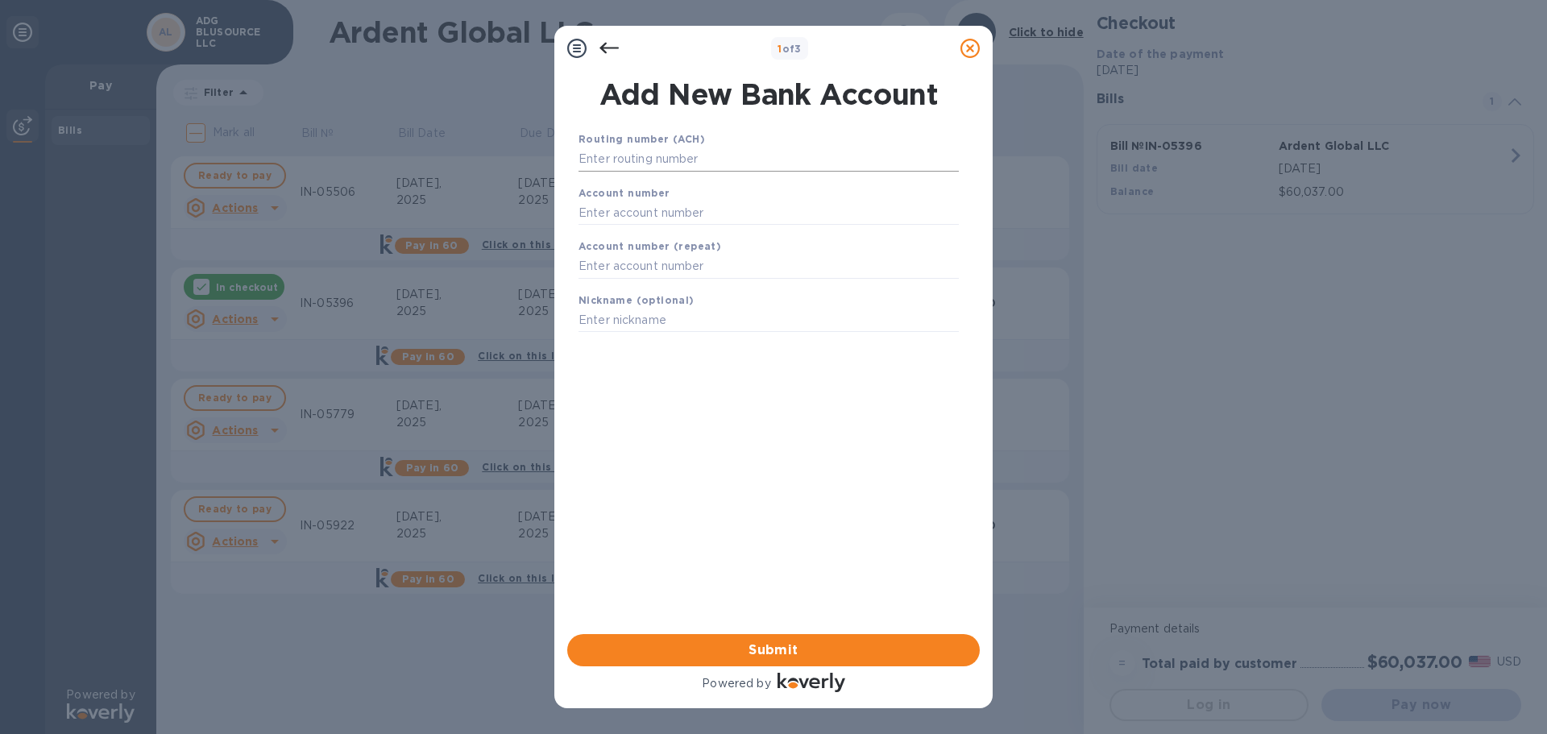
click at [706, 158] on input "text" at bounding box center [768, 159] width 380 height 24
click at [714, 161] on input "text" at bounding box center [768, 159] width 380 height 24
click at [759, 155] on input "text" at bounding box center [768, 159] width 380 height 24
type input "301171353"
type input "9200288185"
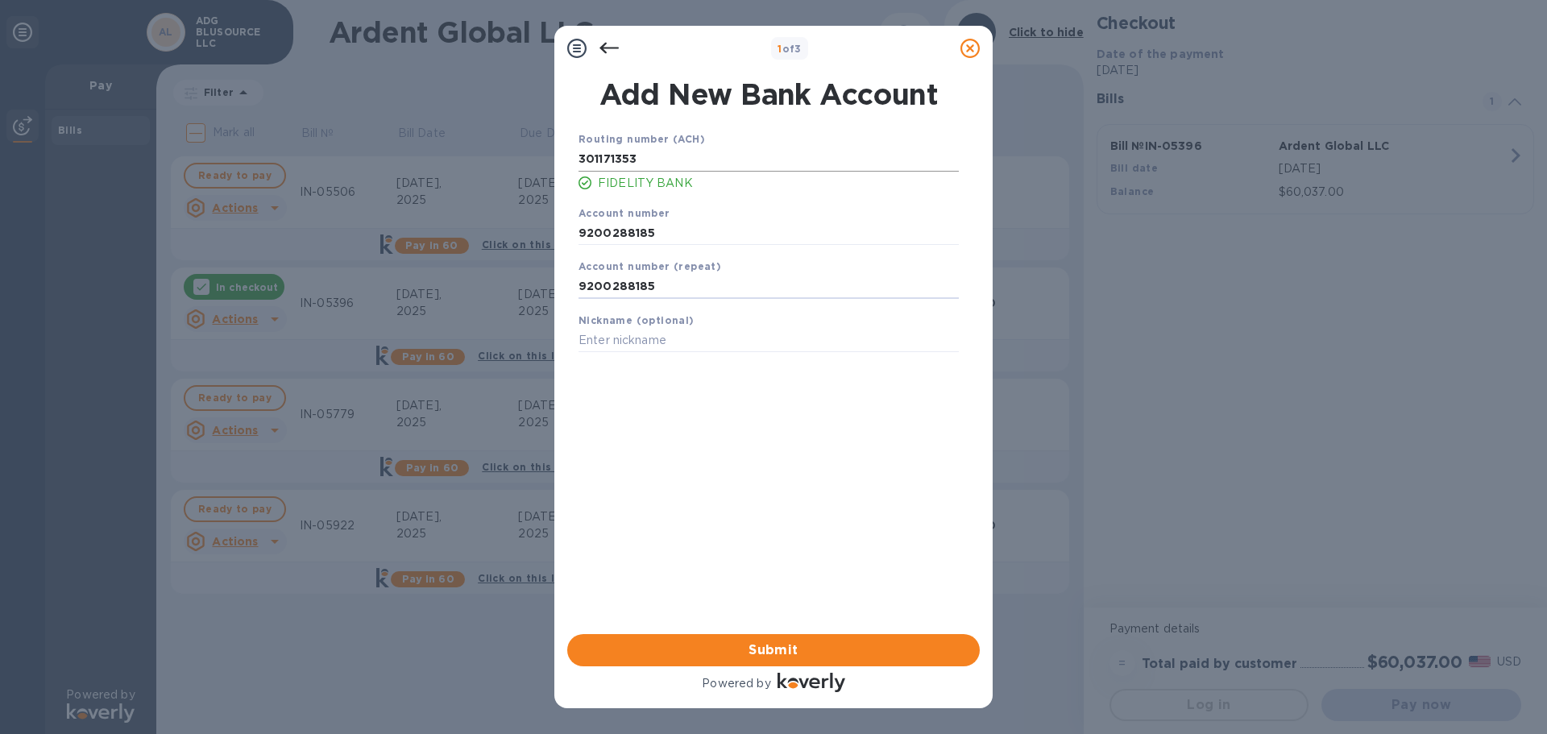
type input "9200288185"
type input "Ops 8185"
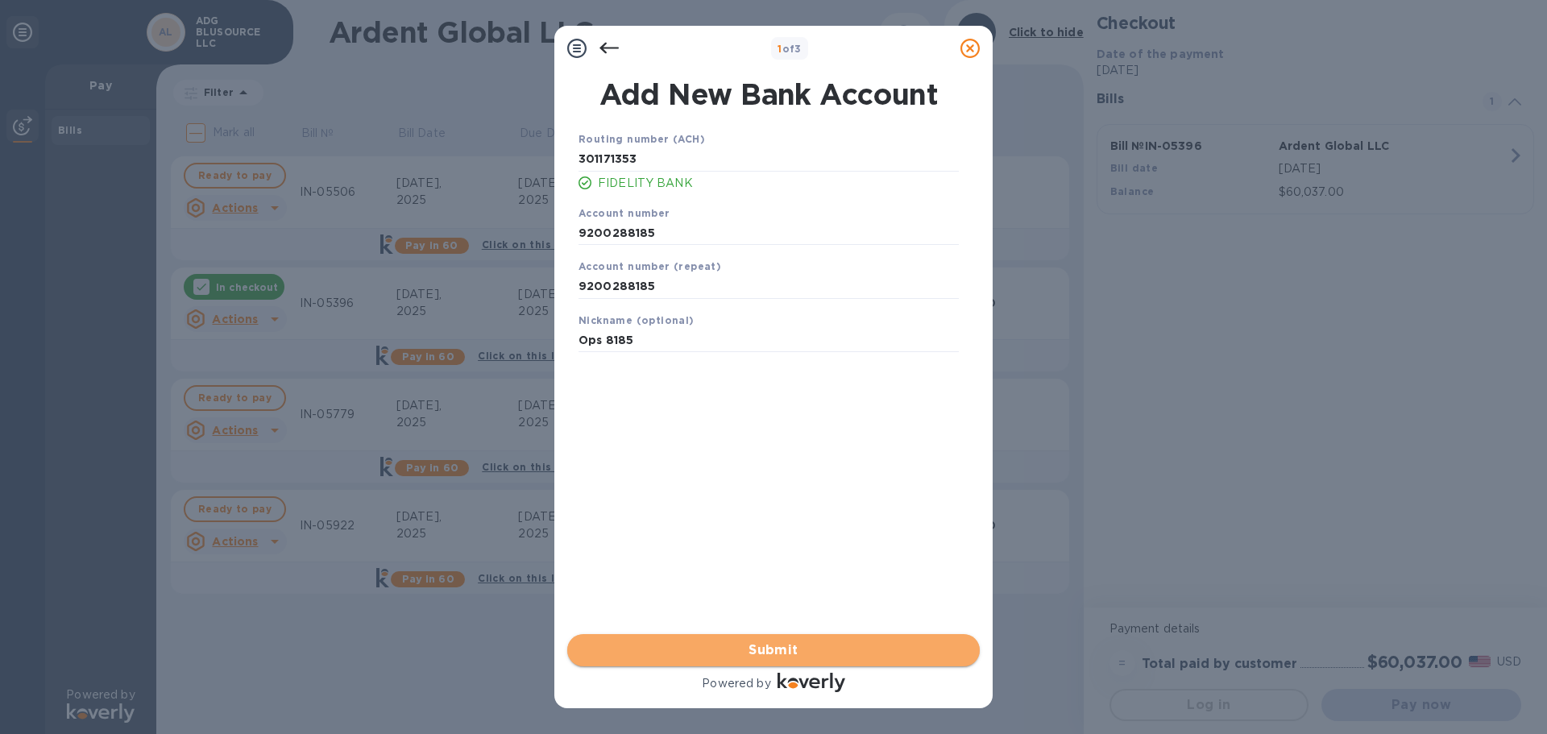
click at [742, 653] on span "Submit" at bounding box center [773, 649] width 387 height 19
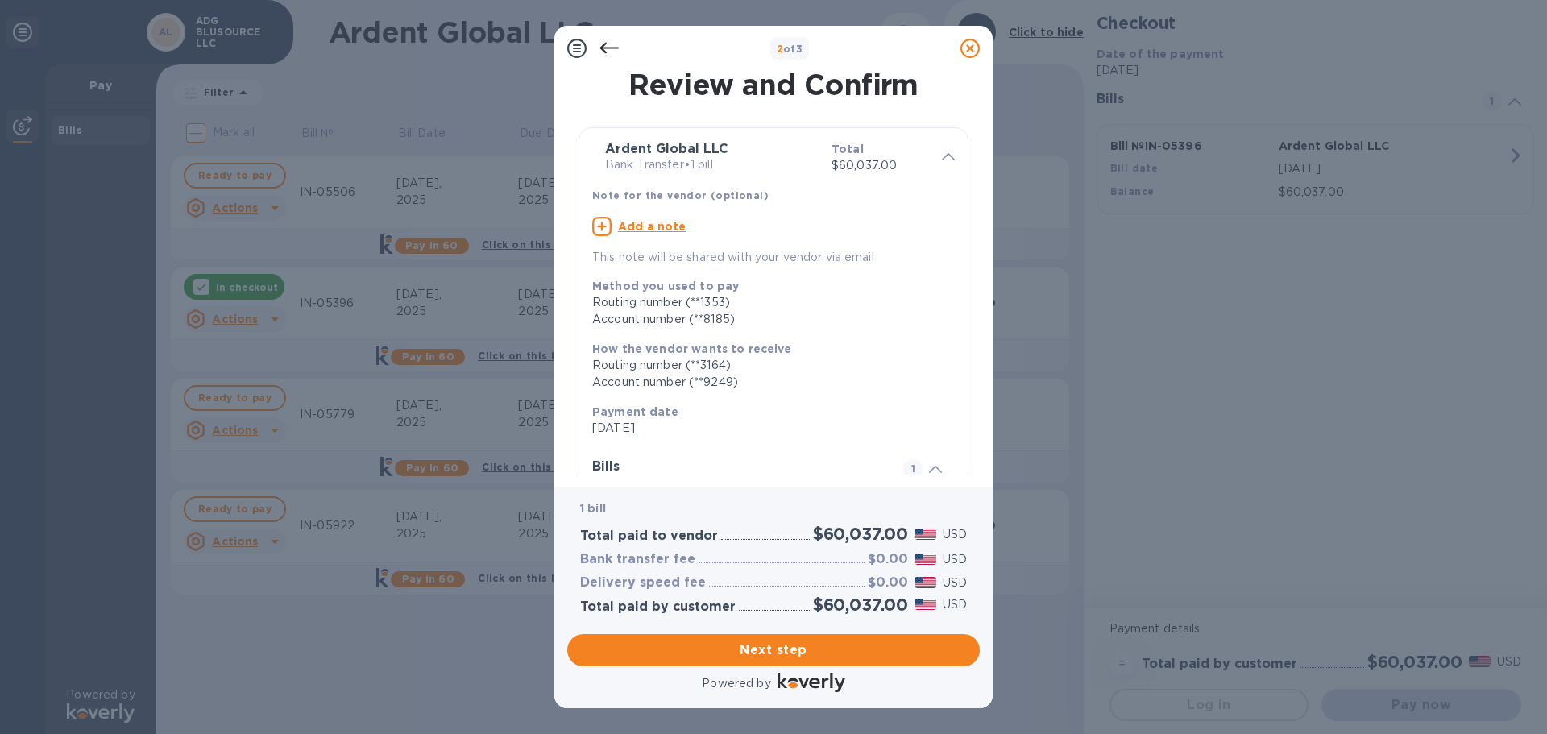
scroll to position [148, 0]
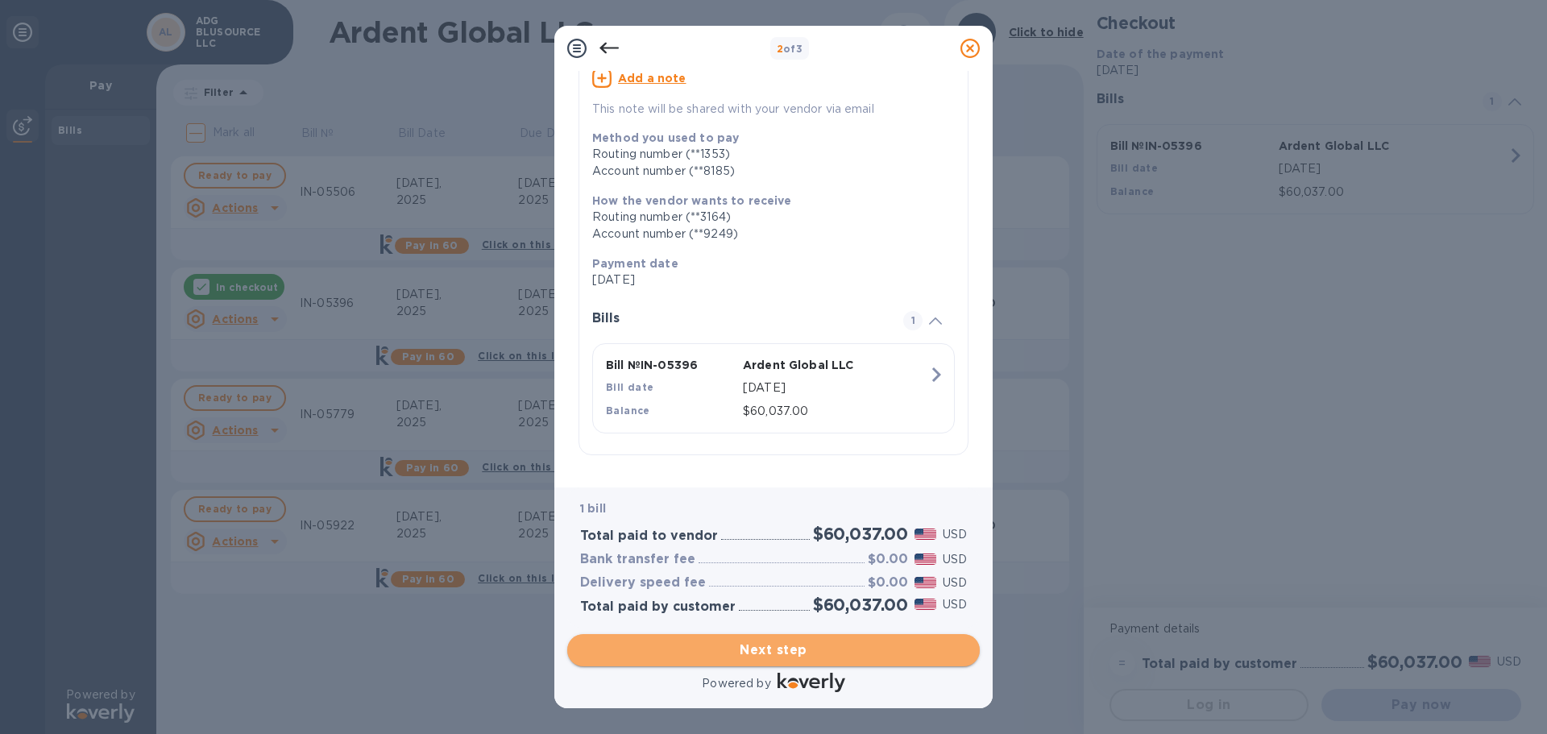
click at [785, 650] on span "Next step" at bounding box center [773, 649] width 387 height 19
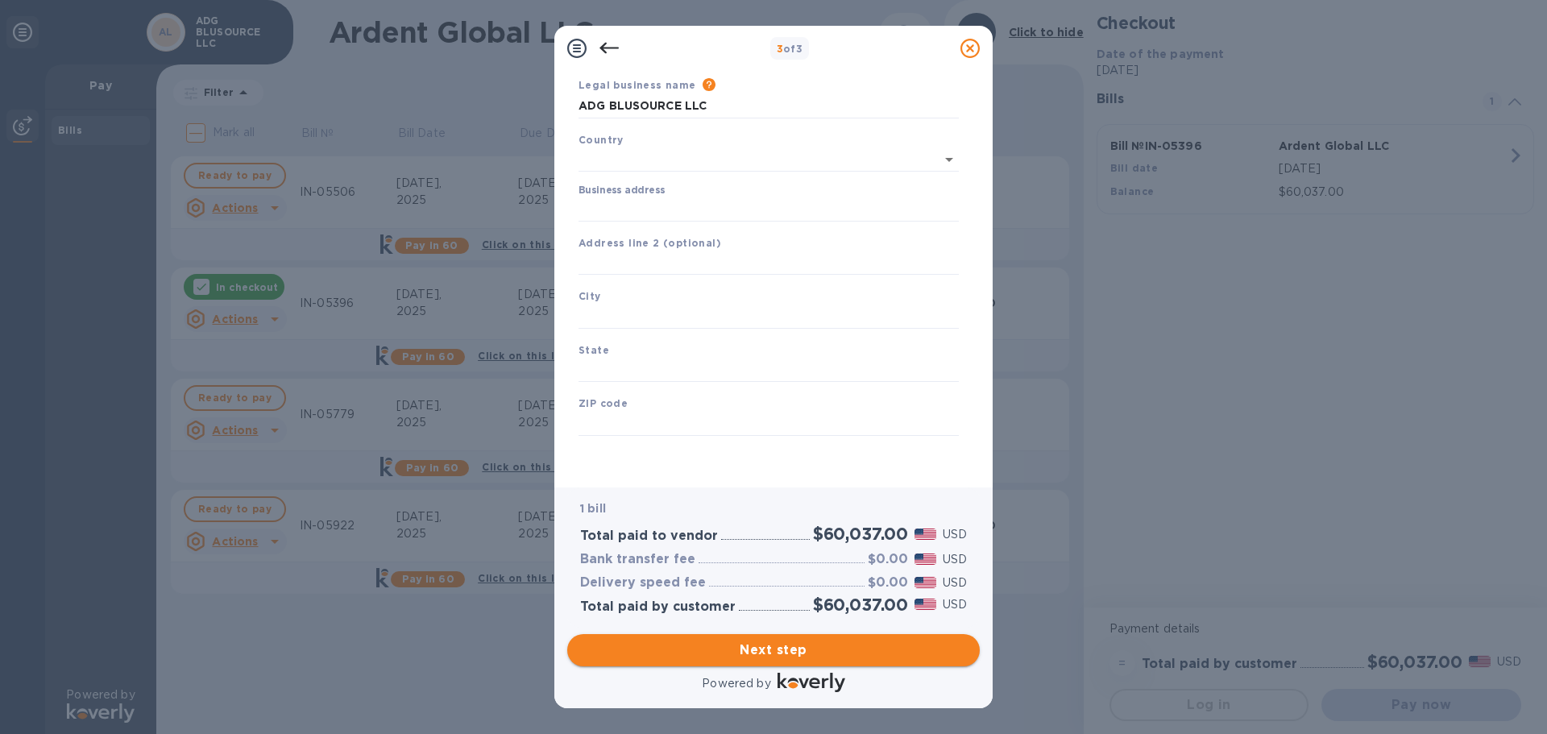
scroll to position [54, 0]
type input "[GEOGRAPHIC_DATA]"
click at [688, 206] on input "Business address" at bounding box center [768, 209] width 380 height 24
type input "[STREET_ADDRESS][PERSON_NAME]"
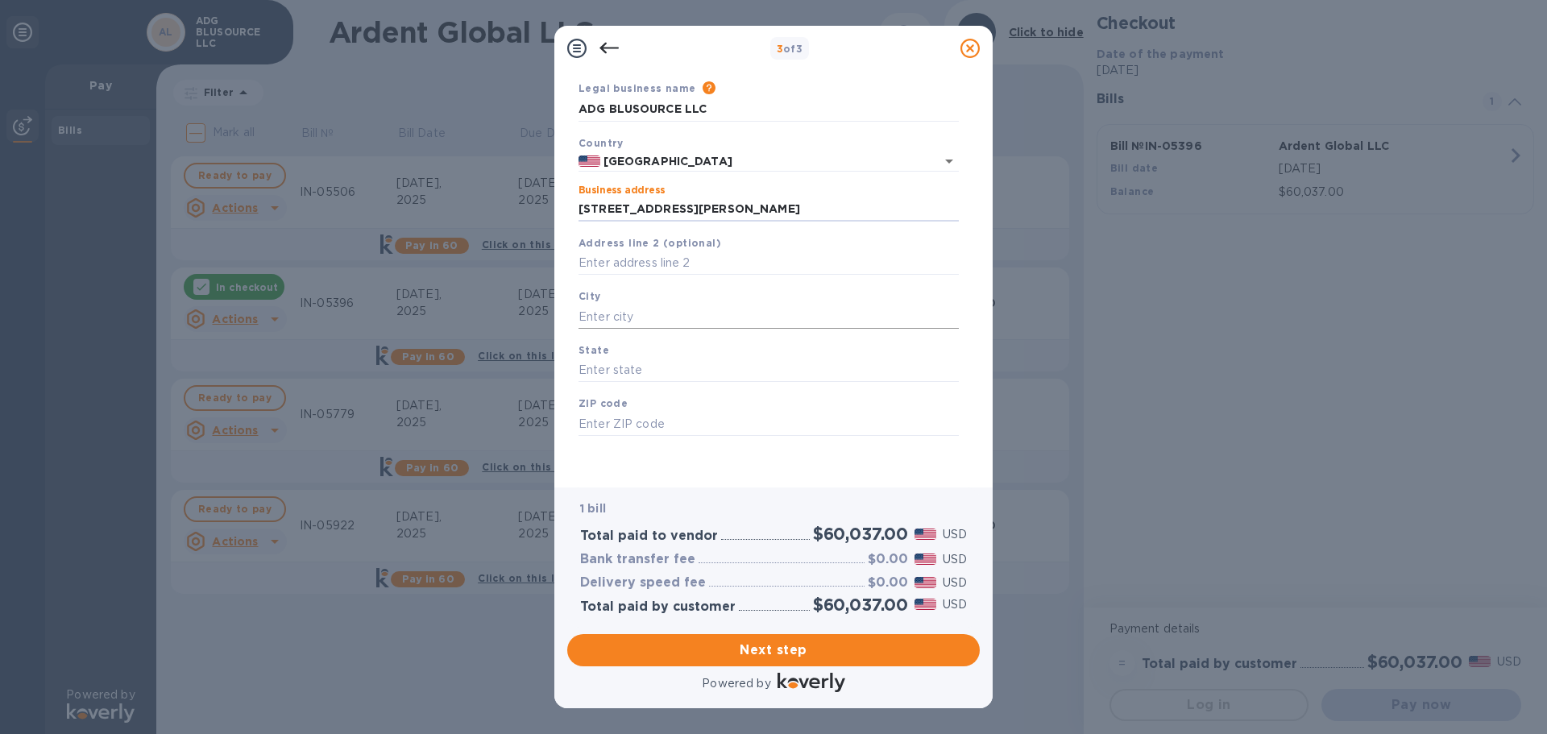
click at [665, 308] on input "text" at bounding box center [768, 316] width 380 height 24
type input "[PERSON_NAME]"
type input "OK"
type input "73044"
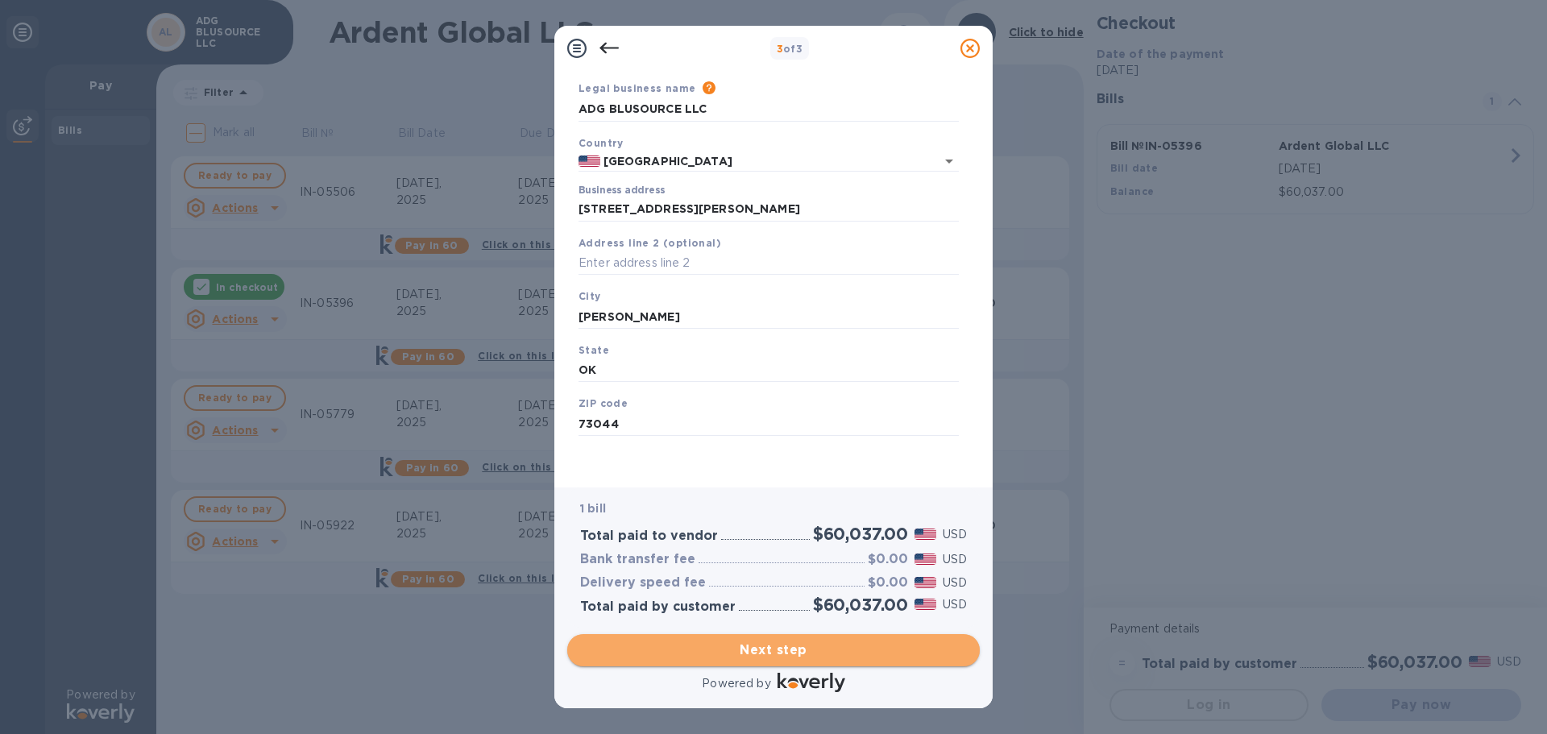
click at [734, 652] on span "Next step" at bounding box center [773, 649] width 387 height 19
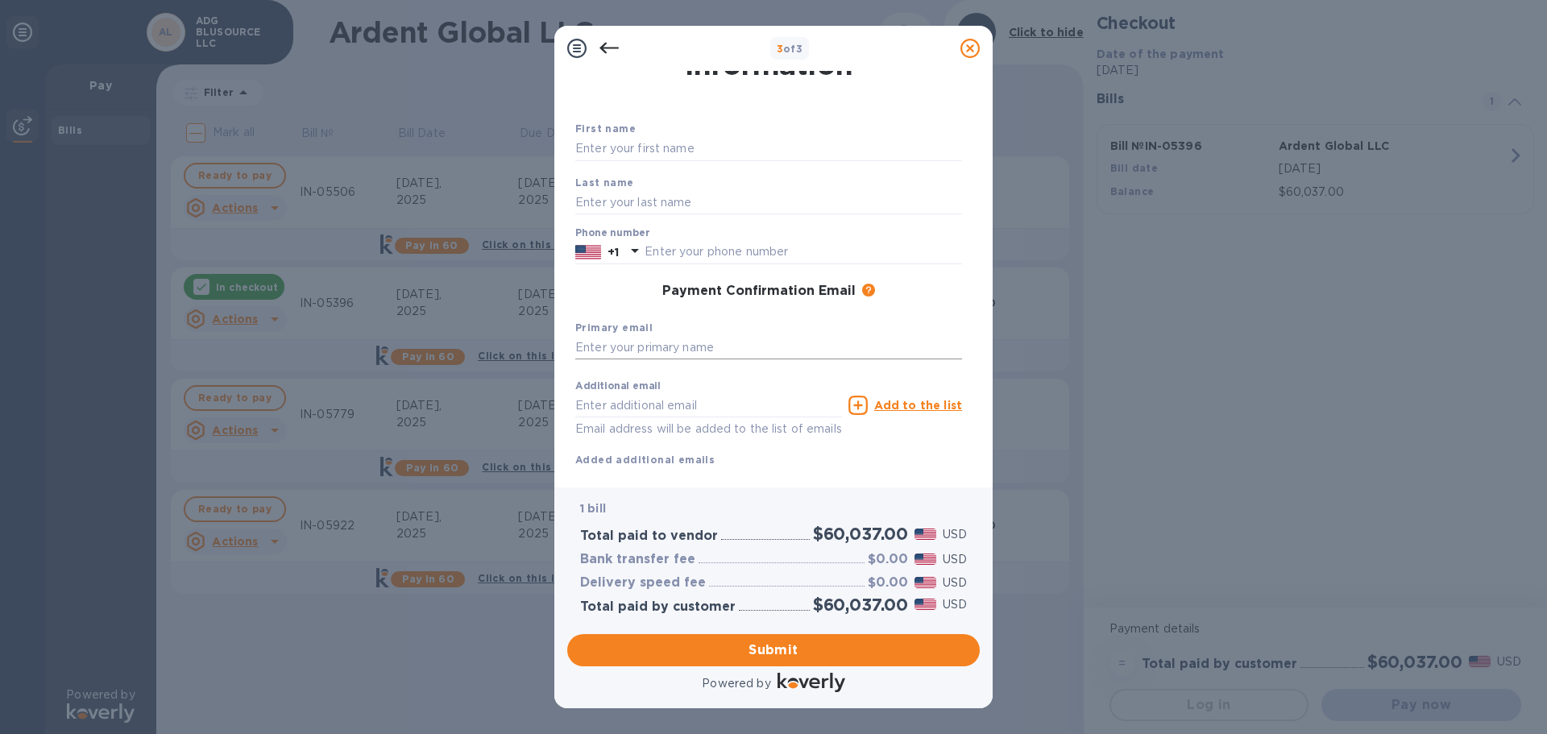
click at [752, 344] on input "text" at bounding box center [768, 348] width 387 height 24
type input "[EMAIL_ADDRESS][DOMAIN_NAME]"
click at [671, 141] on input "text" at bounding box center [768, 149] width 387 height 24
type input "[PERSON_NAME]"
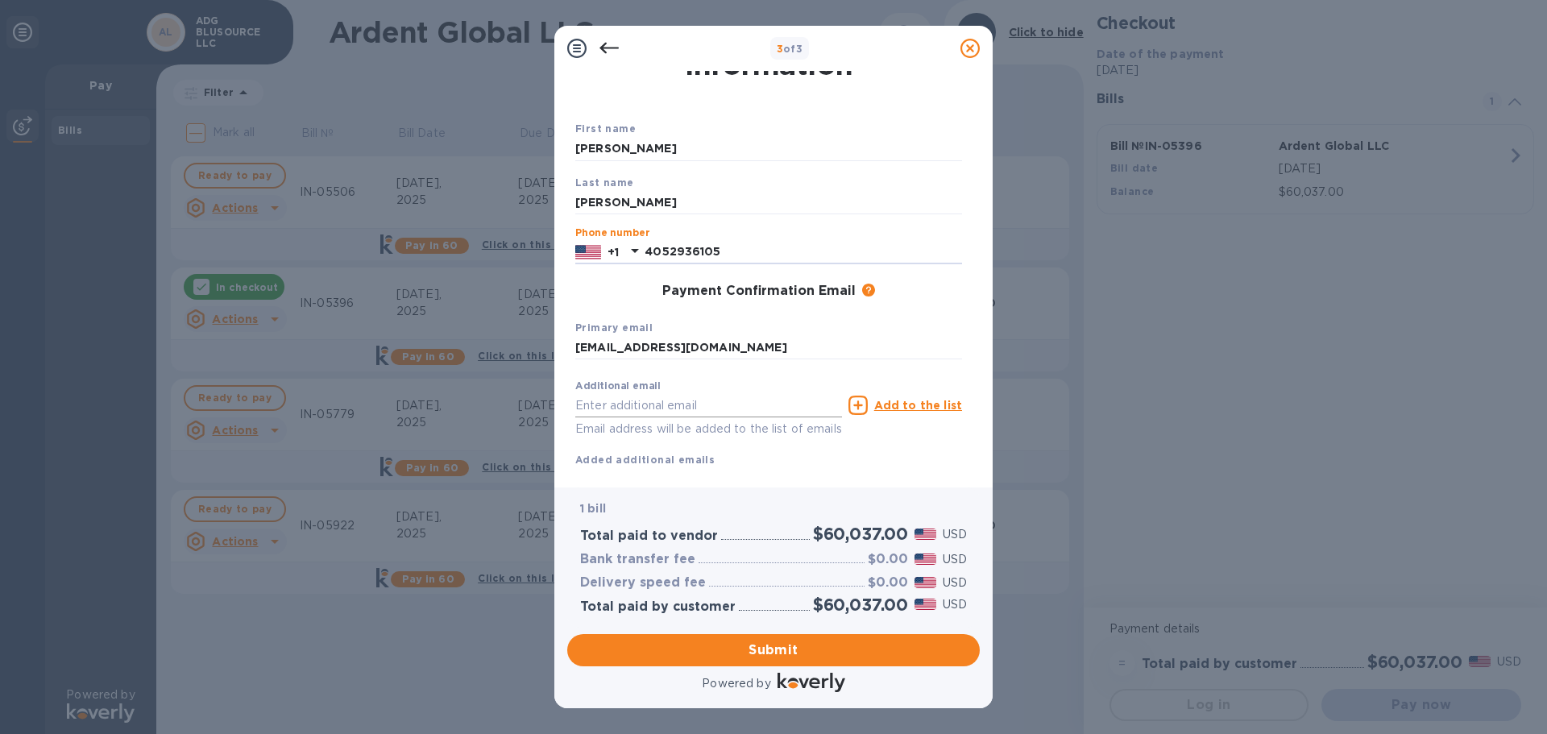
type input "4052936105"
click at [706, 413] on input "text" at bounding box center [708, 405] width 267 height 24
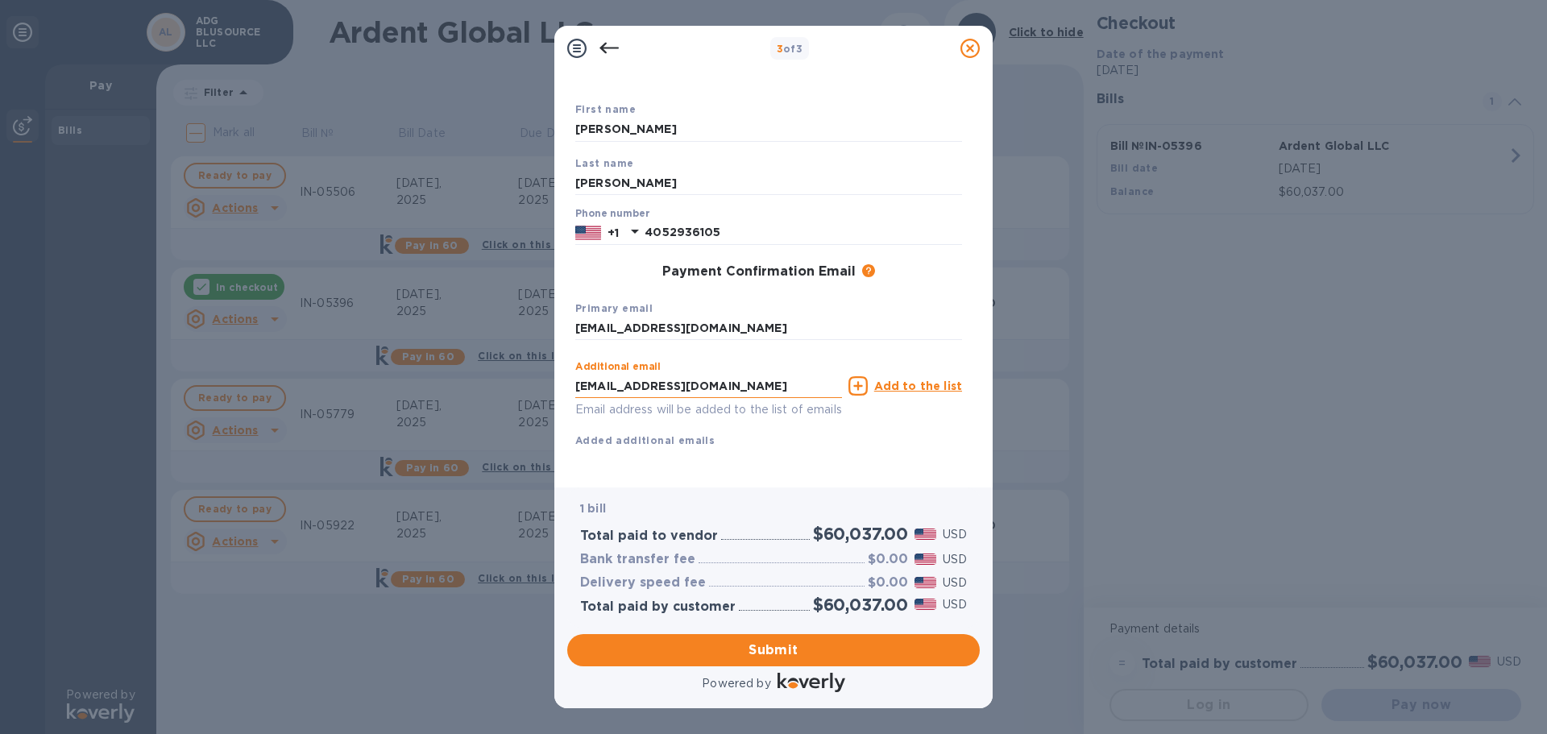
scroll to position [92, 0]
type input "[EMAIL_ADDRESS][DOMAIN_NAME]"
click at [861, 376] on icon at bounding box center [857, 385] width 19 height 19
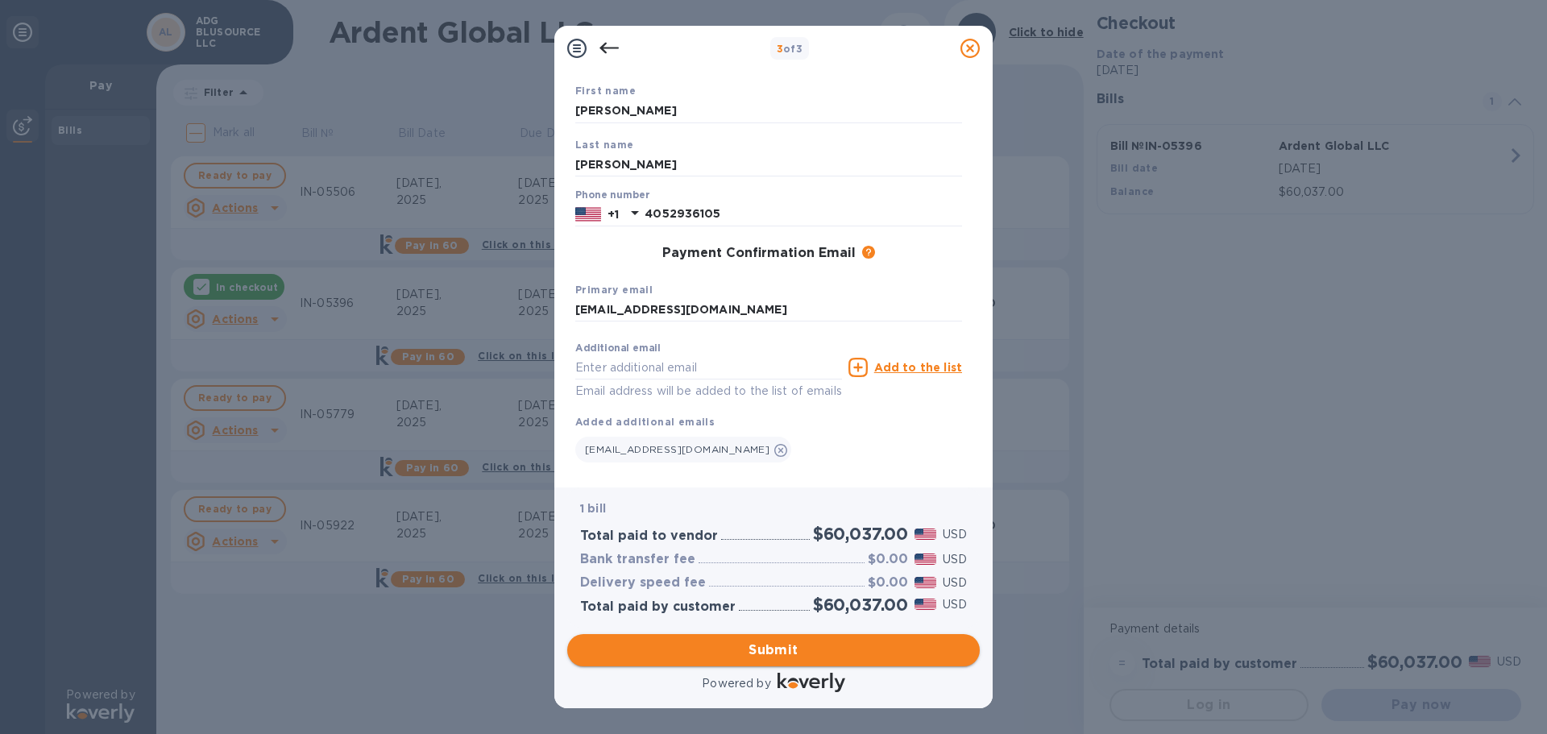
click at [771, 650] on span "Submit" at bounding box center [773, 649] width 387 height 19
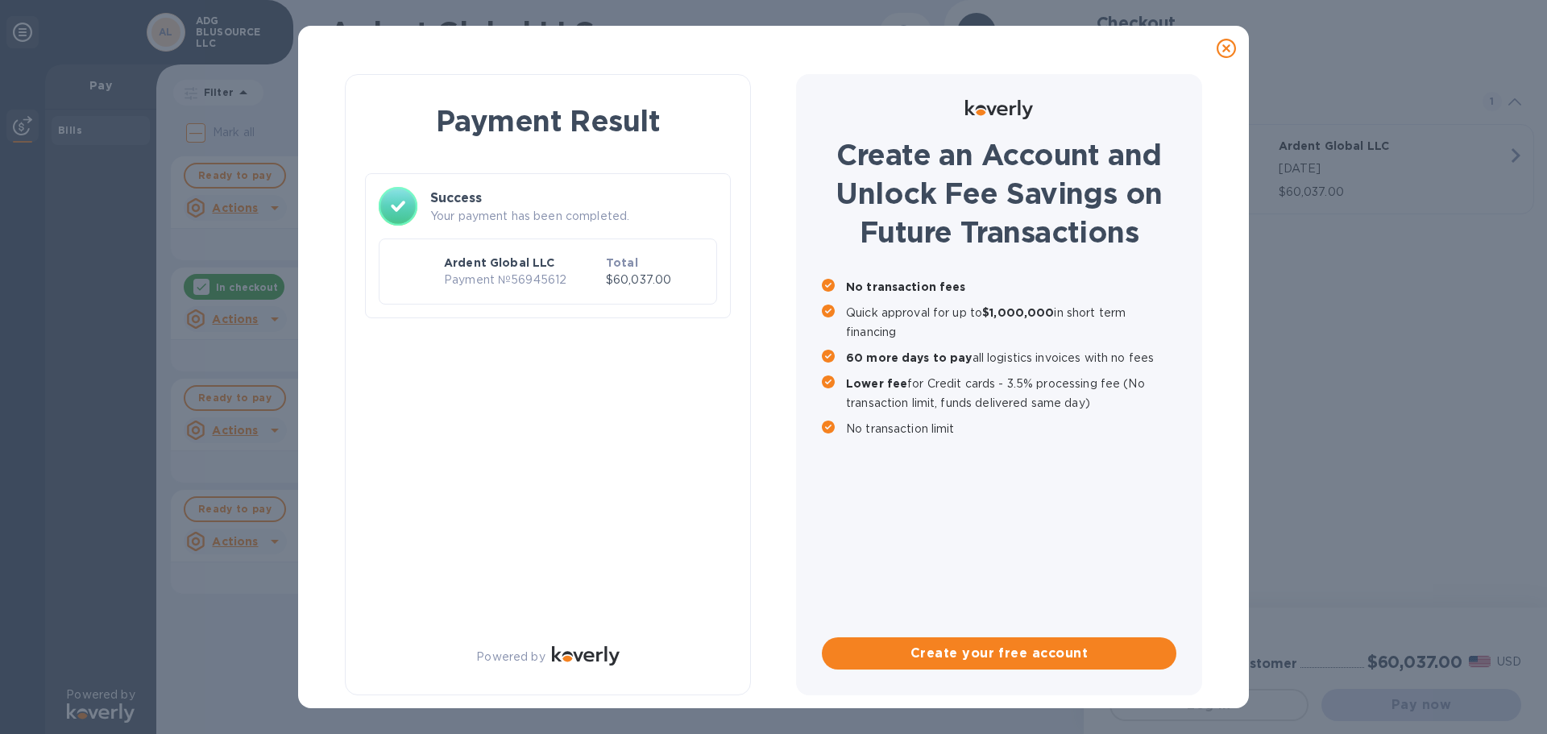
scroll to position [0, 0]
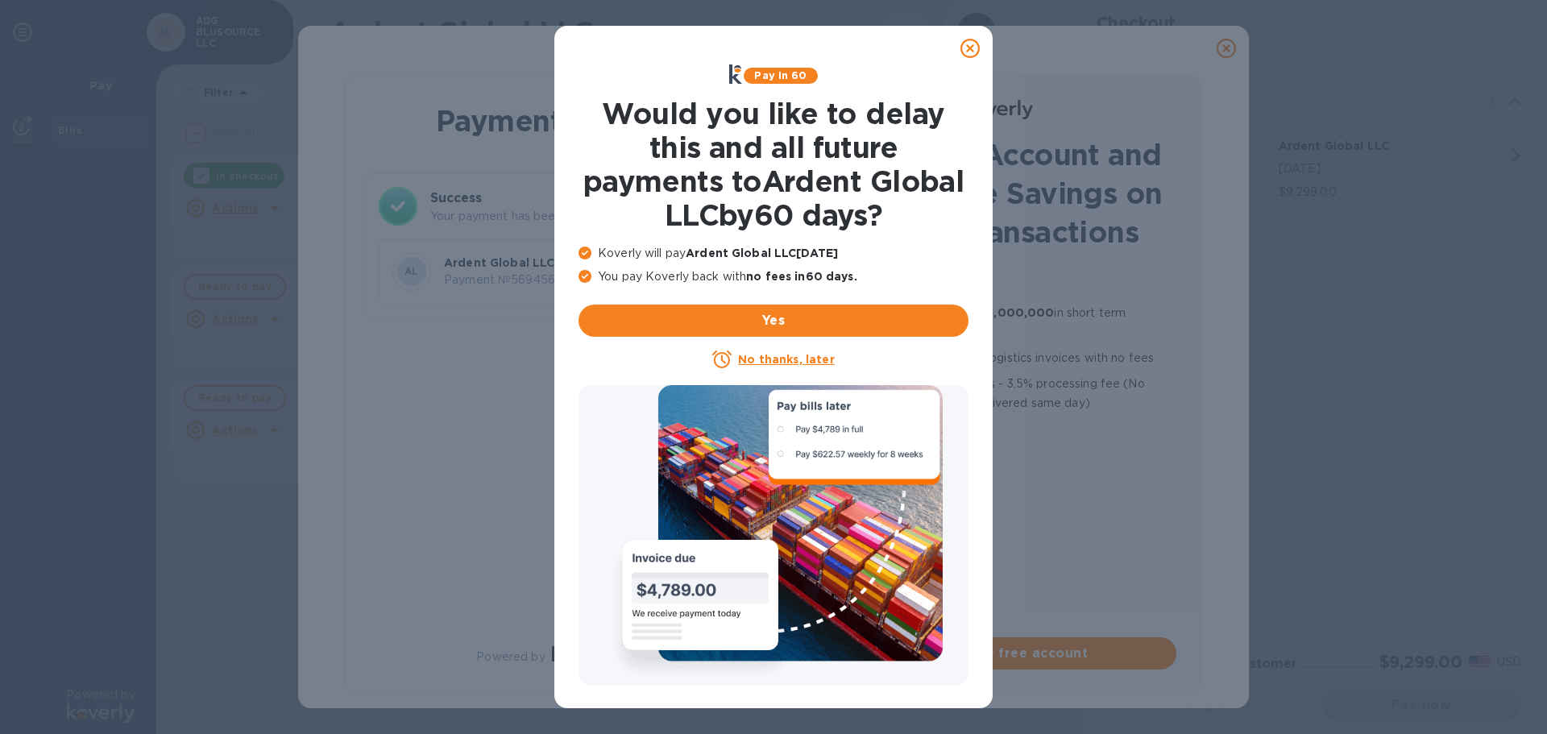
click at [779, 357] on u "No thanks, later" at bounding box center [786, 359] width 96 height 13
